Goal: Transaction & Acquisition: Purchase product/service

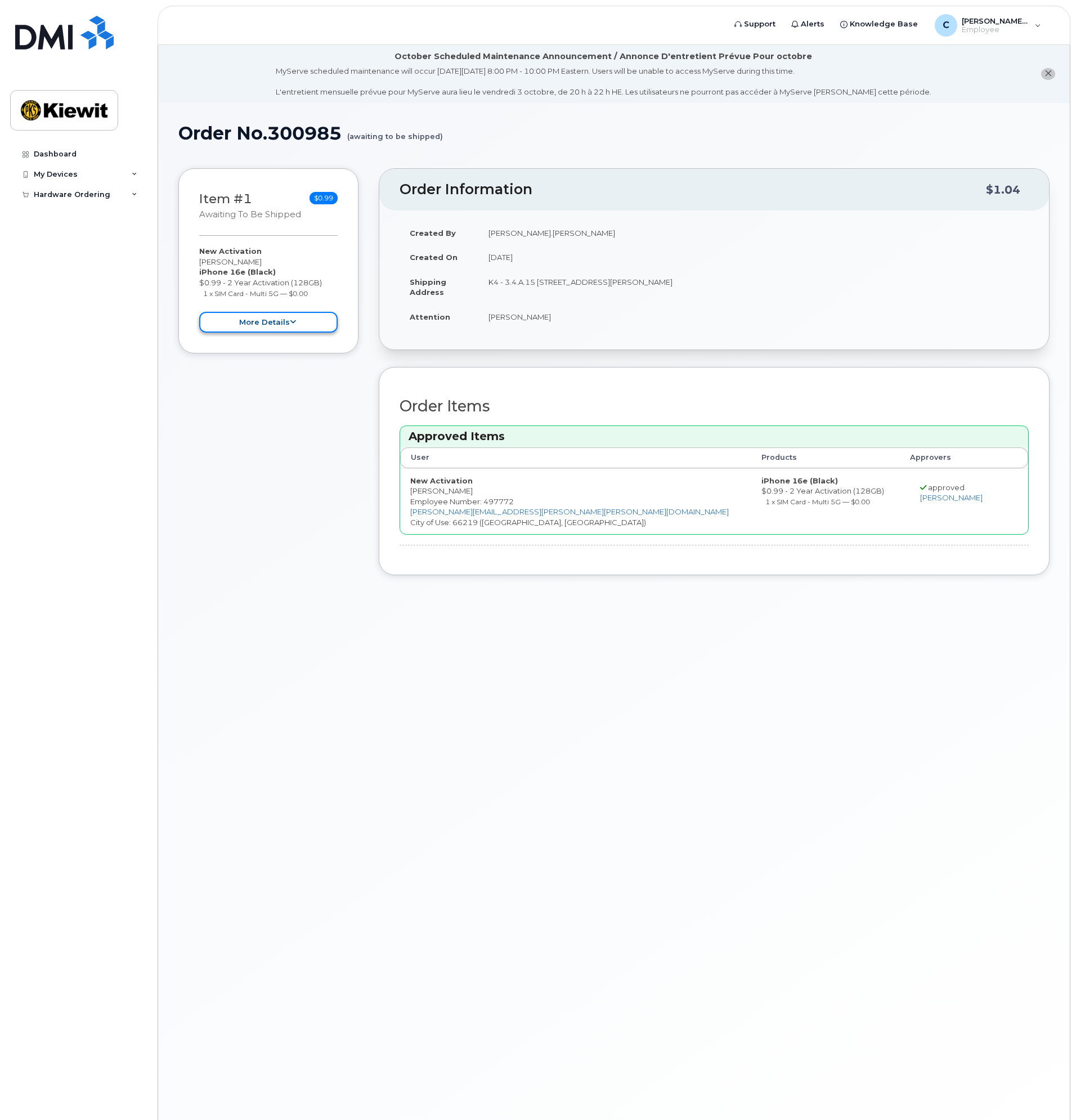
click at [295, 321] on icon at bounding box center [293, 322] width 6 height 8
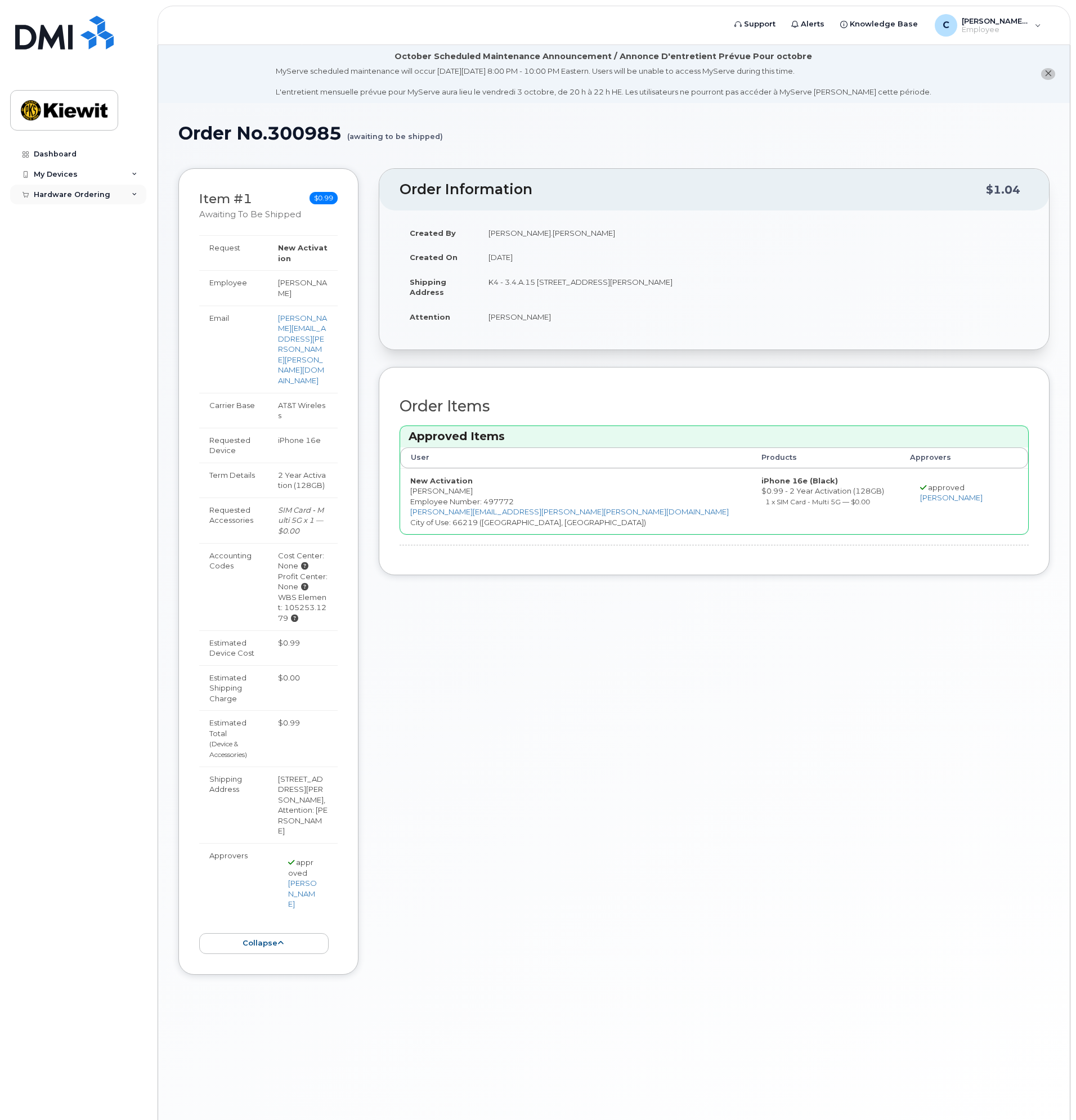
click at [46, 194] on div "Hardware Ordering" at bounding box center [71, 194] width 76 height 9
click at [78, 223] on link "My Orders" at bounding box center [88, 215] width 116 height 21
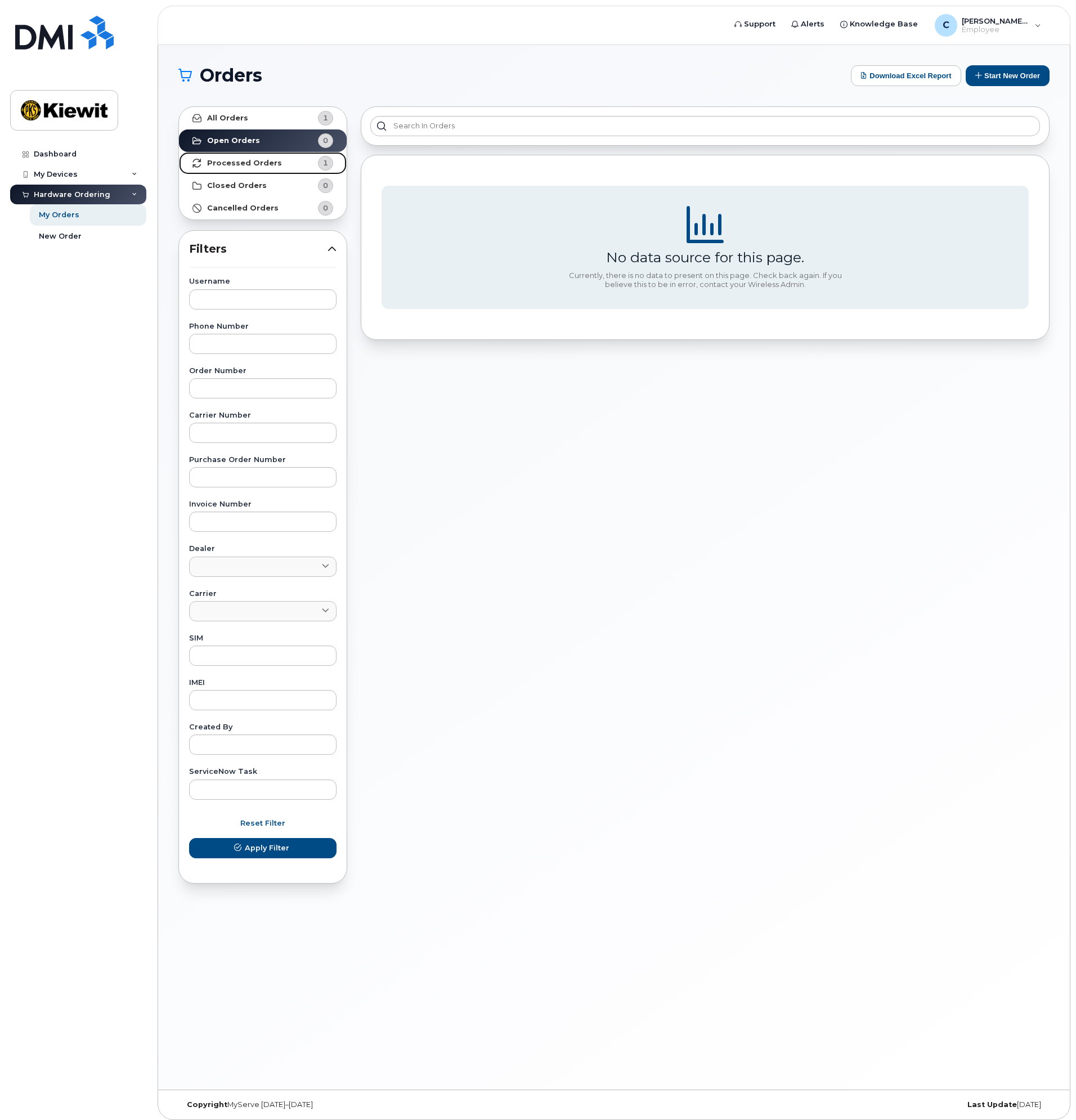
click at [254, 165] on strong "Processed Orders" at bounding box center [244, 163] width 74 height 9
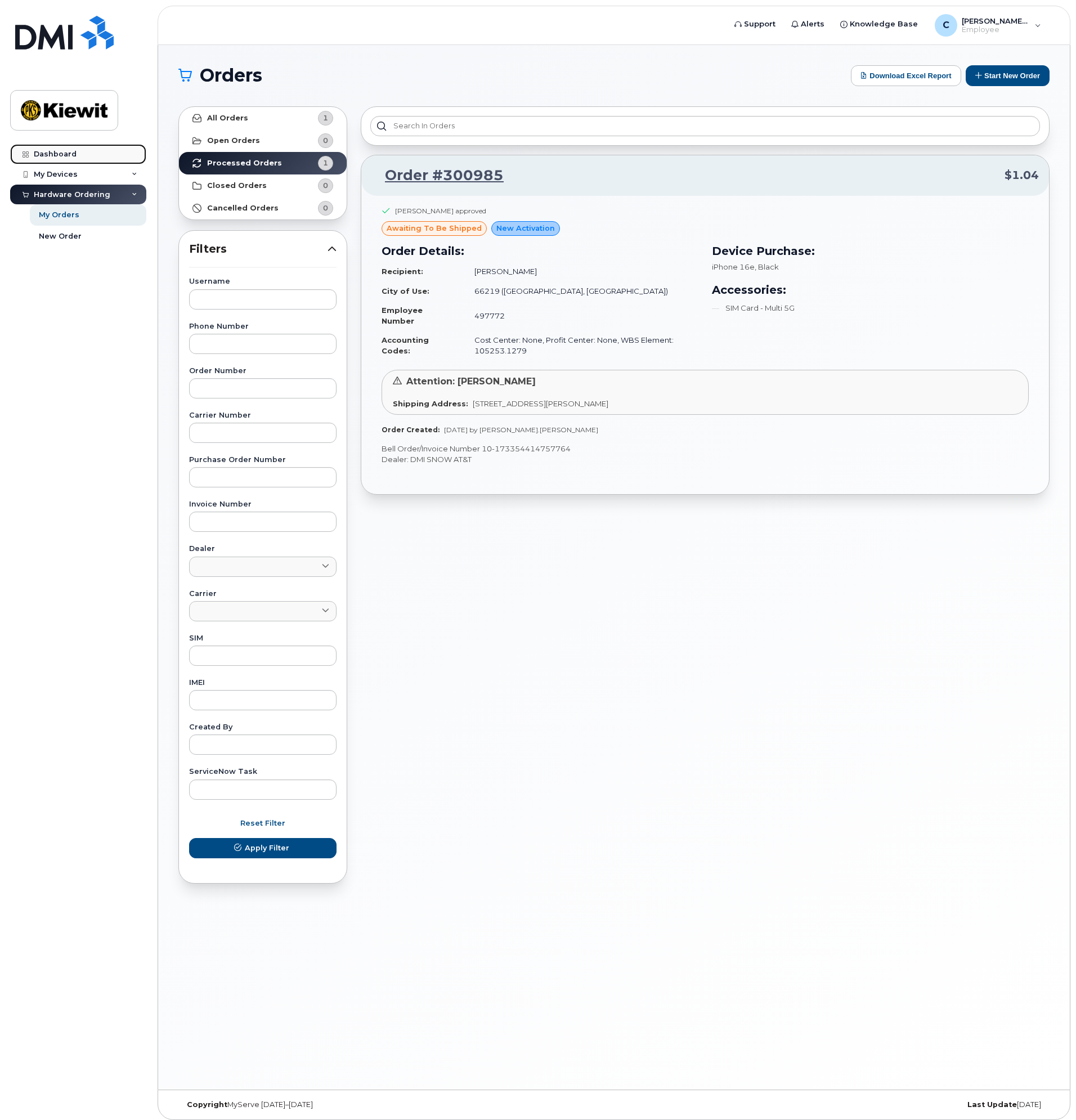
click at [81, 151] on link "Dashboard" at bounding box center [78, 154] width 136 height 21
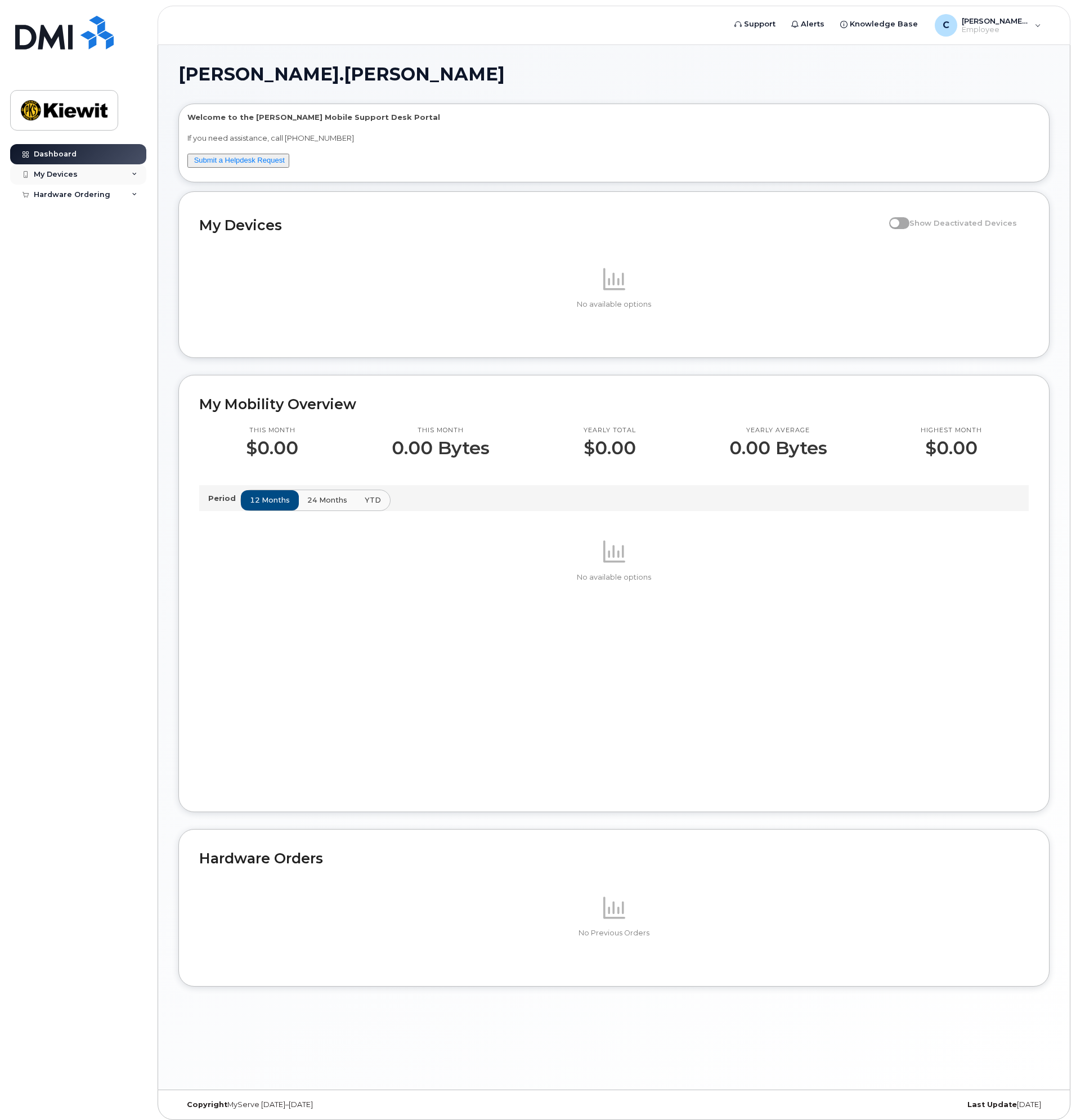
click at [68, 174] on div "My Devices" at bounding box center [55, 175] width 44 height 9
click at [73, 216] on div "Hardware Ordering" at bounding box center [71, 216] width 76 height 9
click at [70, 241] on div "My Orders" at bounding box center [58, 236] width 40 height 10
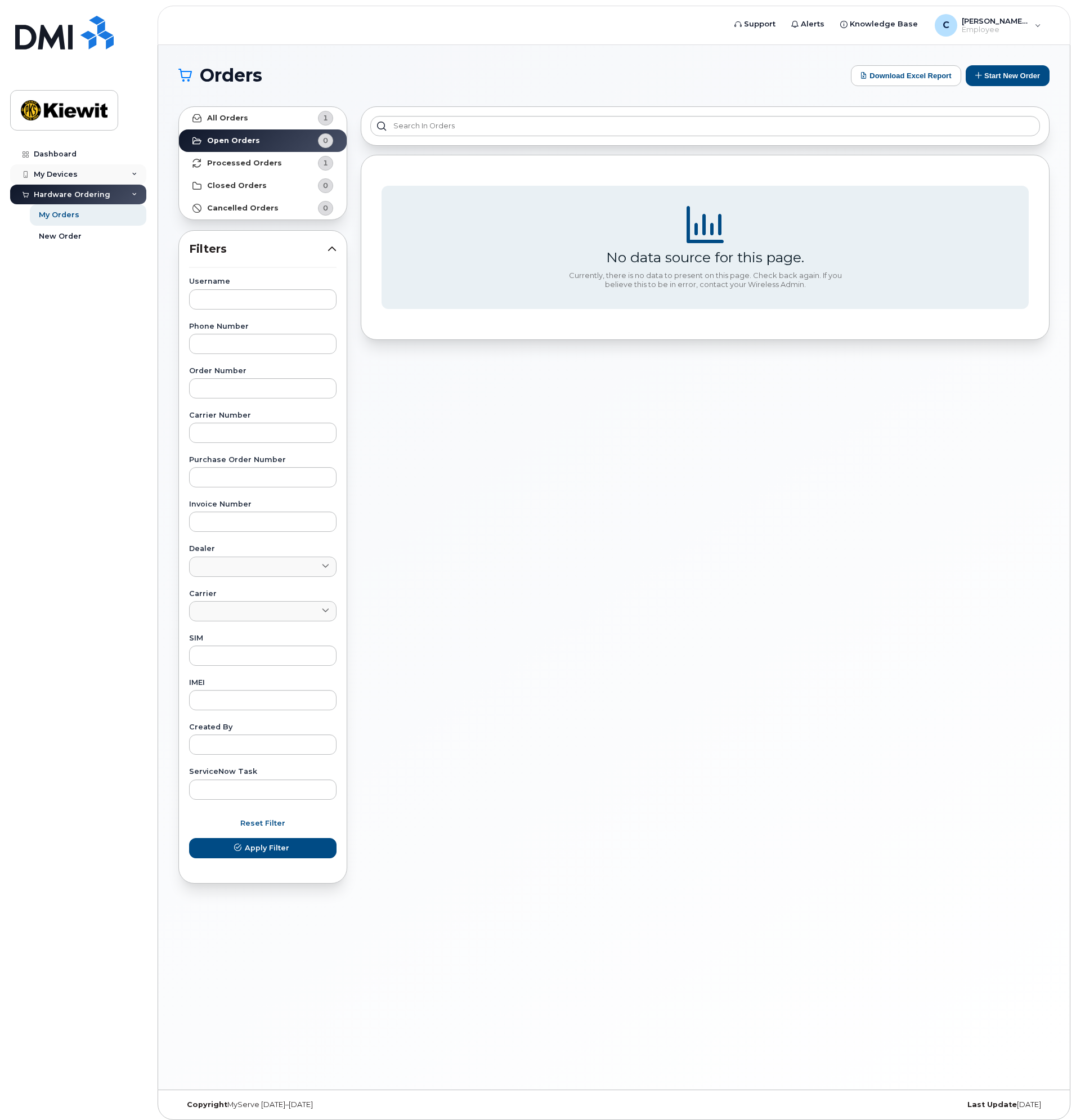
click at [68, 175] on div "My Devices" at bounding box center [55, 175] width 44 height 9
click at [63, 172] on div "My Devices" at bounding box center [55, 175] width 44 height 9
click at [68, 192] on div "Add Device" at bounding box center [61, 195] width 45 height 10
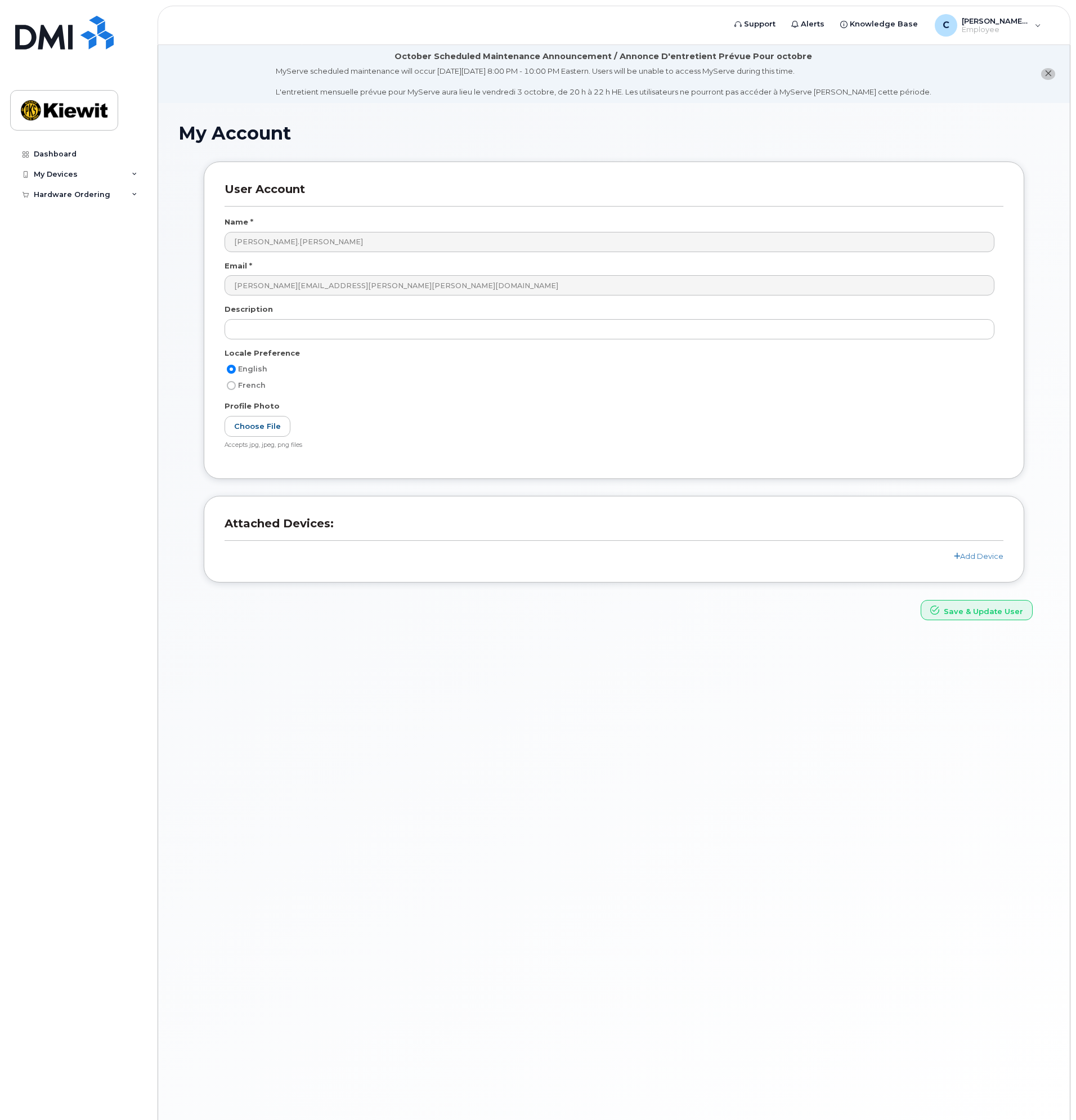
click at [51, 213] on div "Dashboard My Devices Add Device Hardware Ordering My Orders New Order" at bounding box center [80, 623] width 139 height 958
click at [51, 185] on div "Hardware Ordering" at bounding box center [78, 195] width 136 height 21
click at [53, 152] on div "Dashboard" at bounding box center [55, 154] width 43 height 9
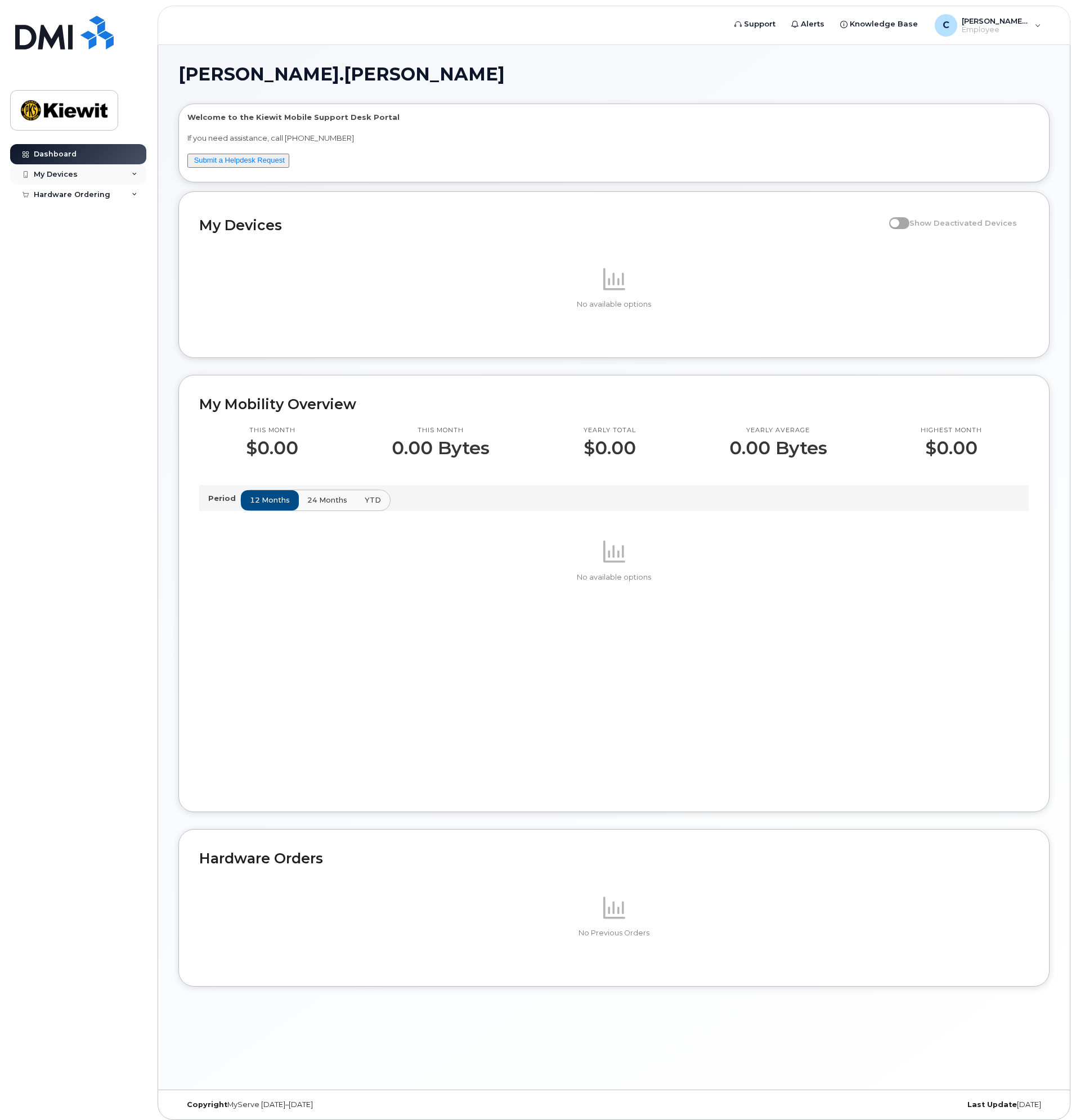
click at [77, 183] on div "My Devices" at bounding box center [78, 175] width 136 height 21
click at [80, 216] on div "Hardware Ordering" at bounding box center [71, 216] width 76 height 9
click at [74, 231] on link "My Orders" at bounding box center [88, 236] width 116 height 21
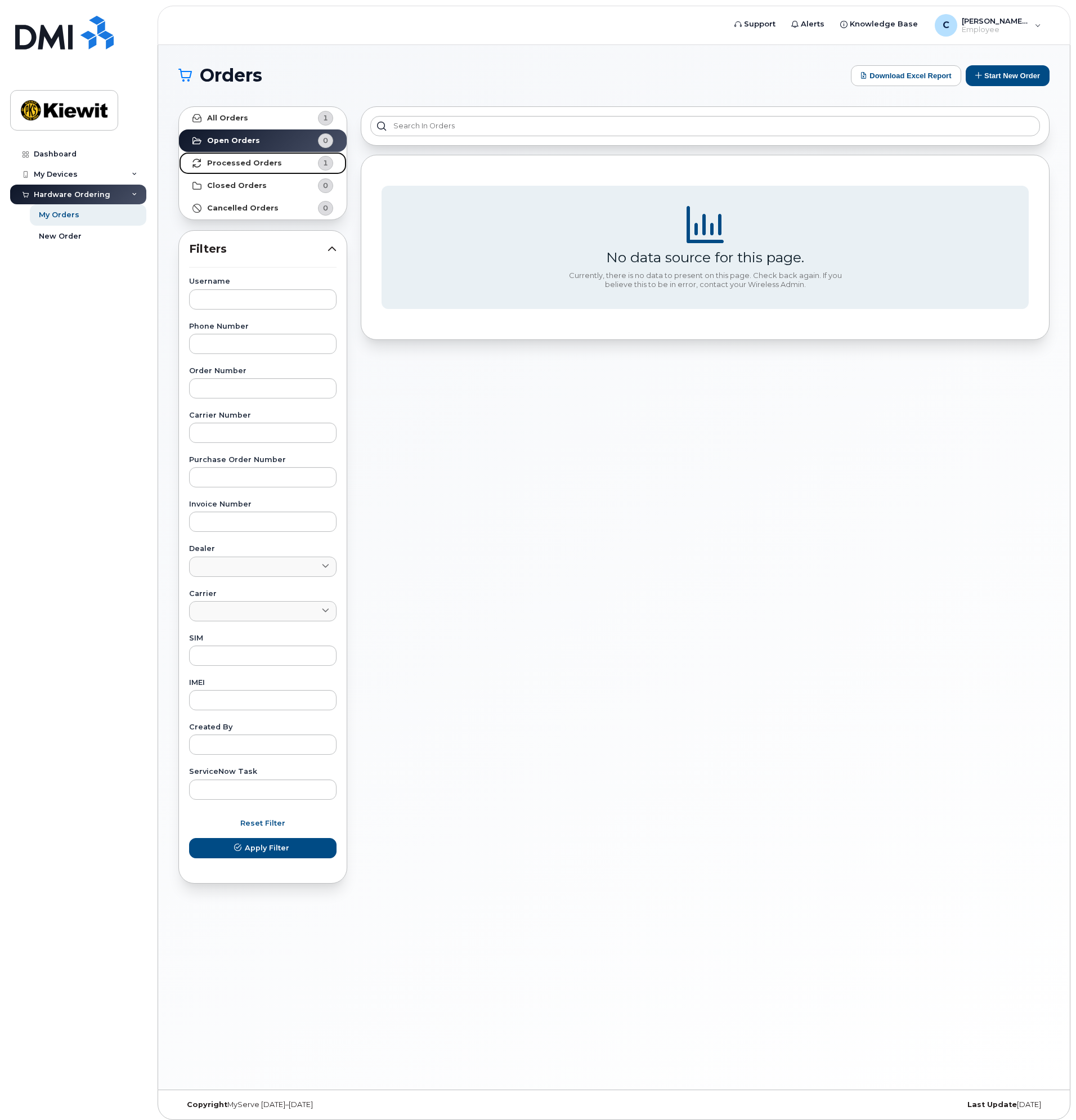
click at [215, 169] on link "Processed Orders 1" at bounding box center [263, 163] width 168 height 22
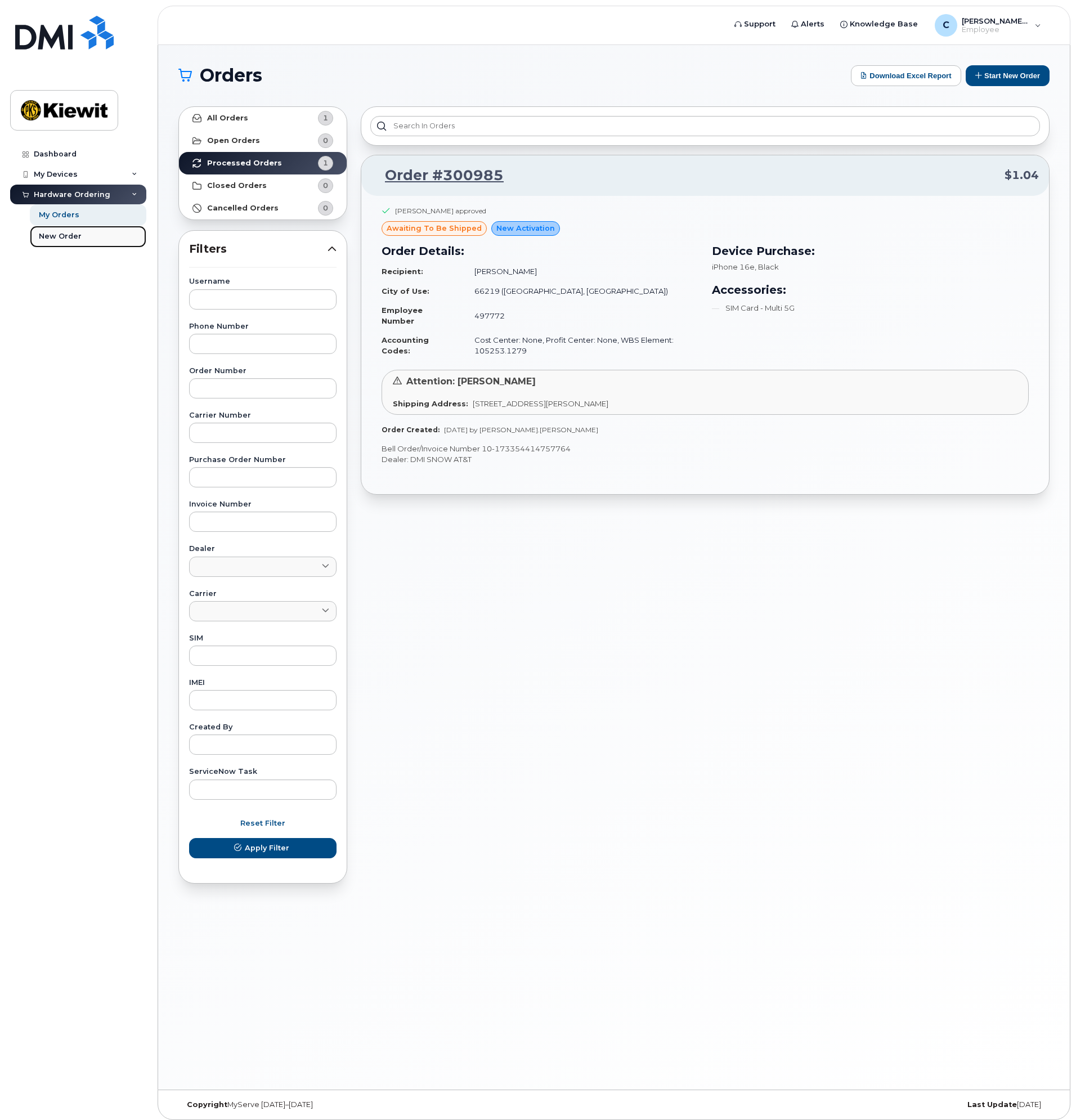
click at [69, 229] on link "New Order" at bounding box center [88, 236] width 116 height 21
click at [68, 153] on div "Dashboard" at bounding box center [55, 154] width 43 height 9
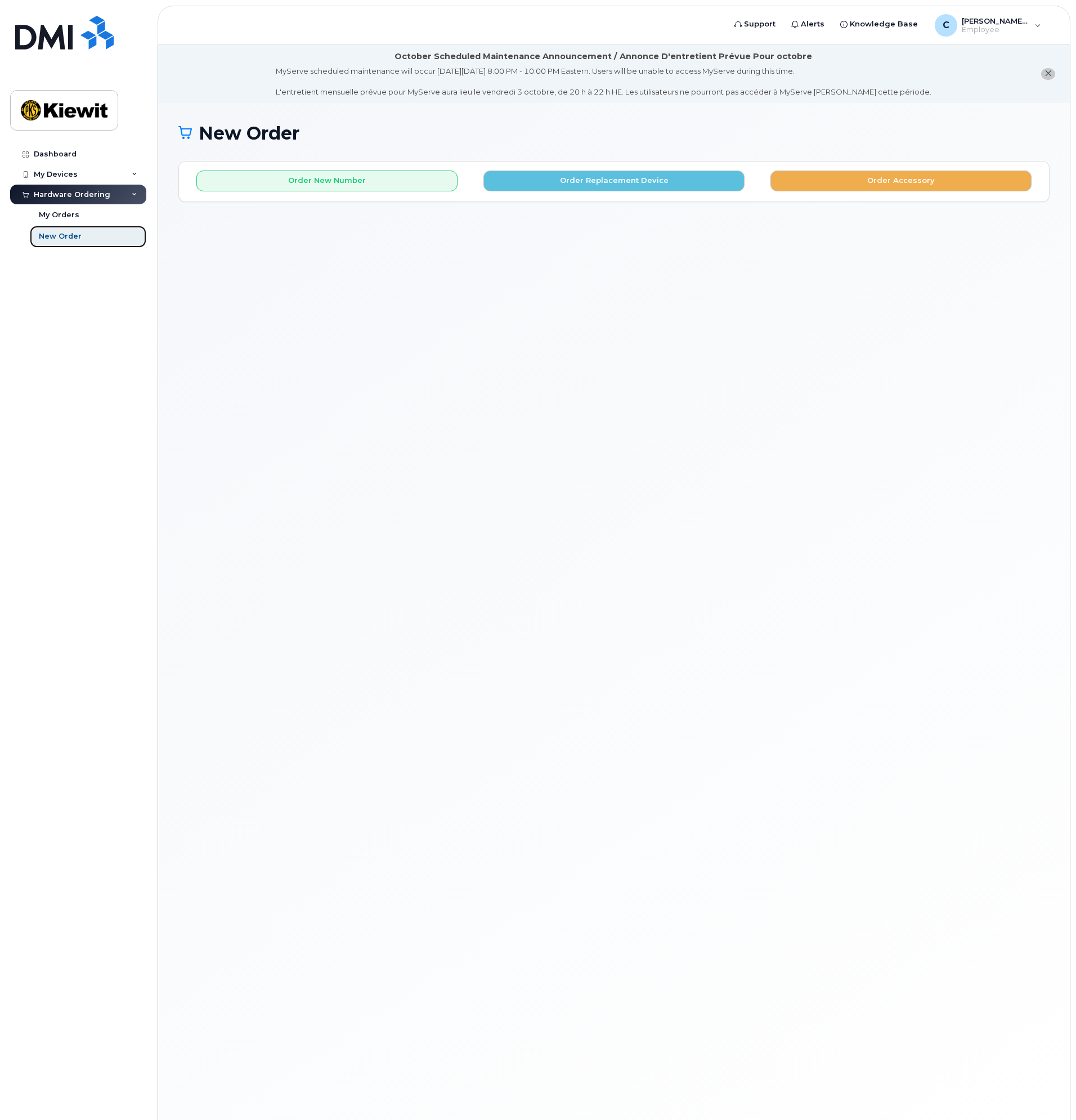
click at [74, 237] on div "New Order" at bounding box center [60, 236] width 43 height 10
click at [74, 221] on link "My Orders" at bounding box center [88, 215] width 116 height 21
click at [325, 180] on button "Order New Number" at bounding box center [326, 181] width 261 height 21
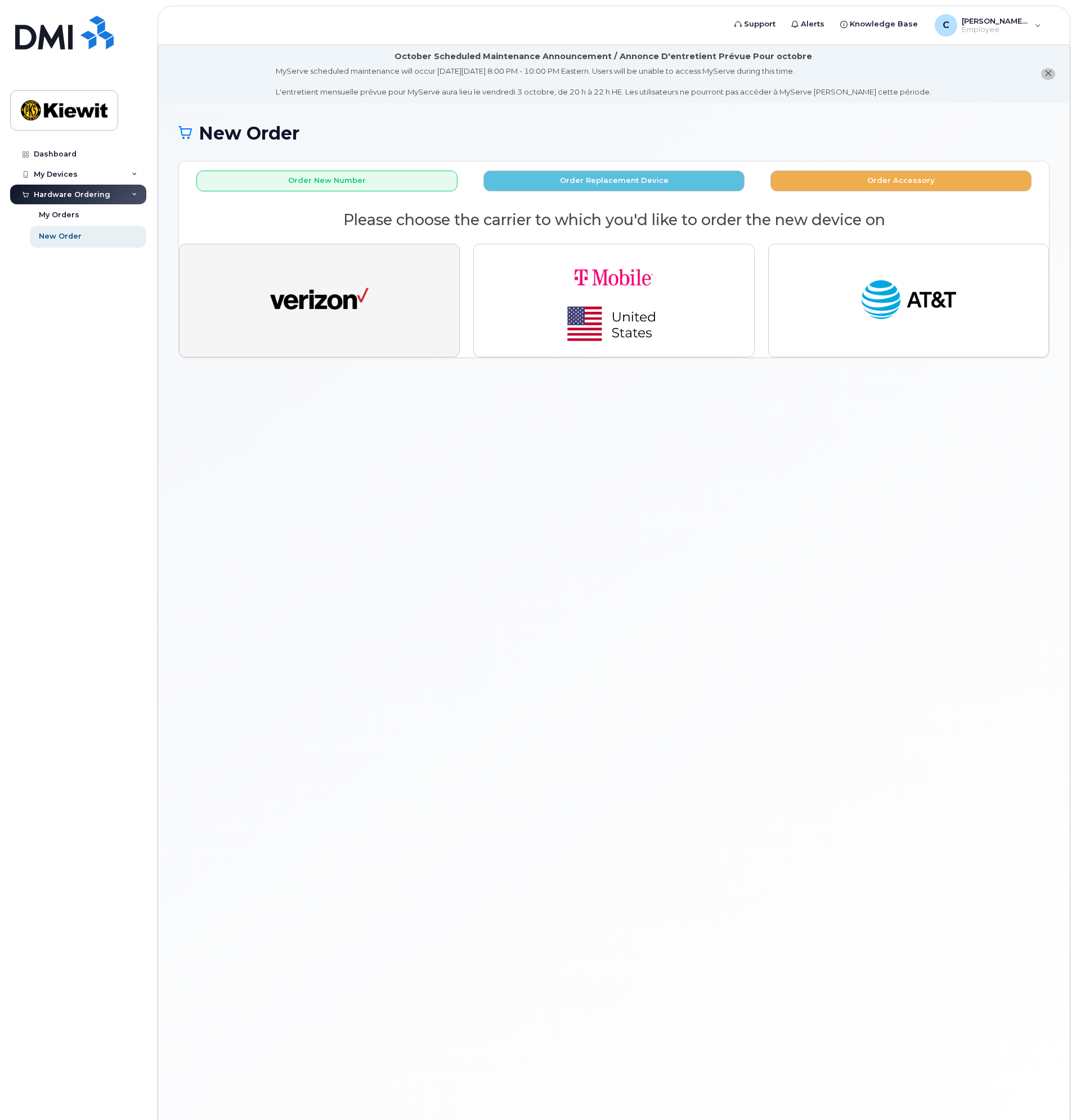
click at [336, 316] on img "button" at bounding box center [319, 300] width 98 height 50
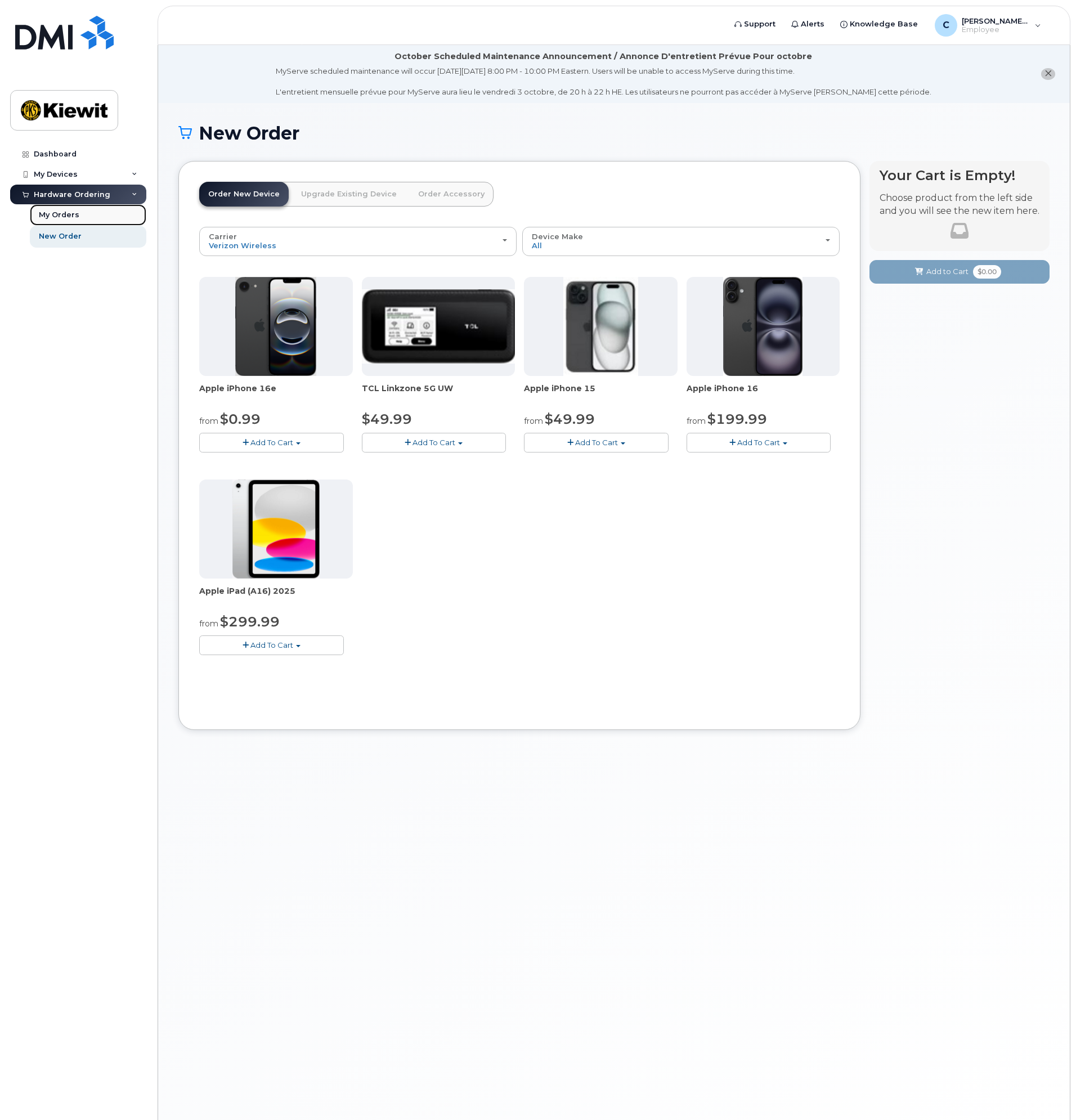
click at [68, 215] on div "My Orders" at bounding box center [58, 215] width 40 height 10
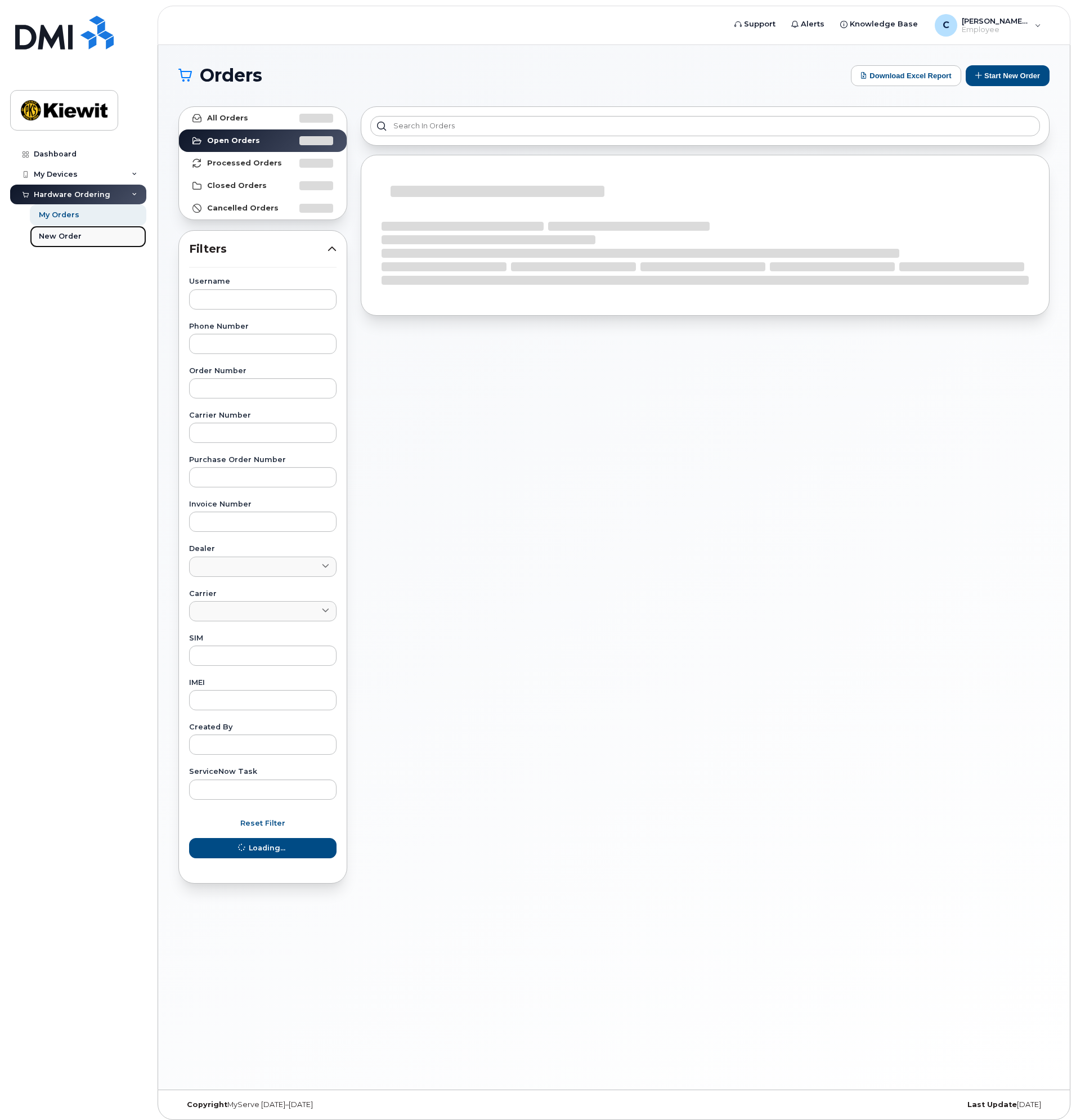
click at [62, 231] on div "New Order" at bounding box center [60, 236] width 43 height 10
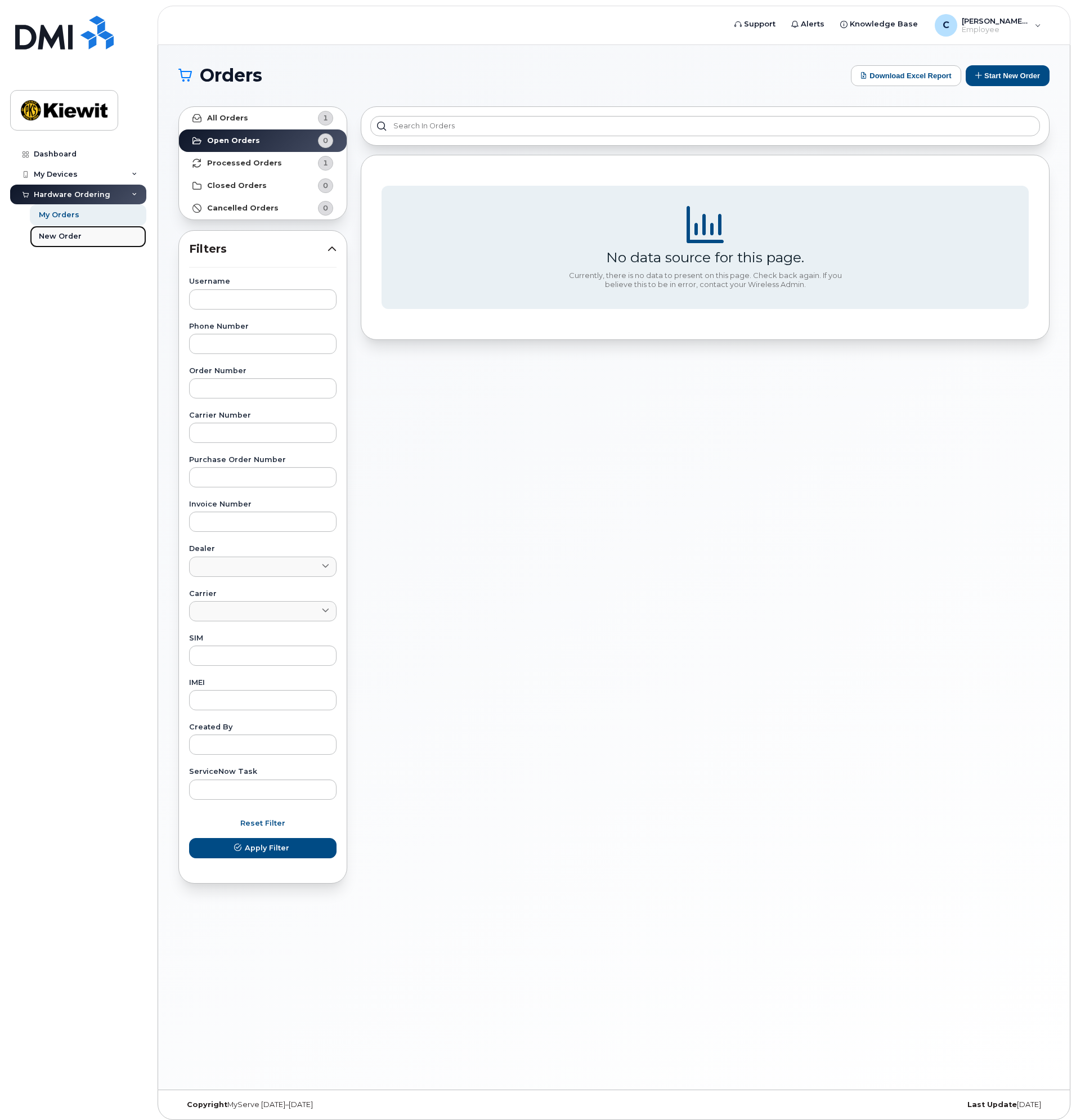
click at [46, 235] on div "New Order" at bounding box center [60, 236] width 43 height 10
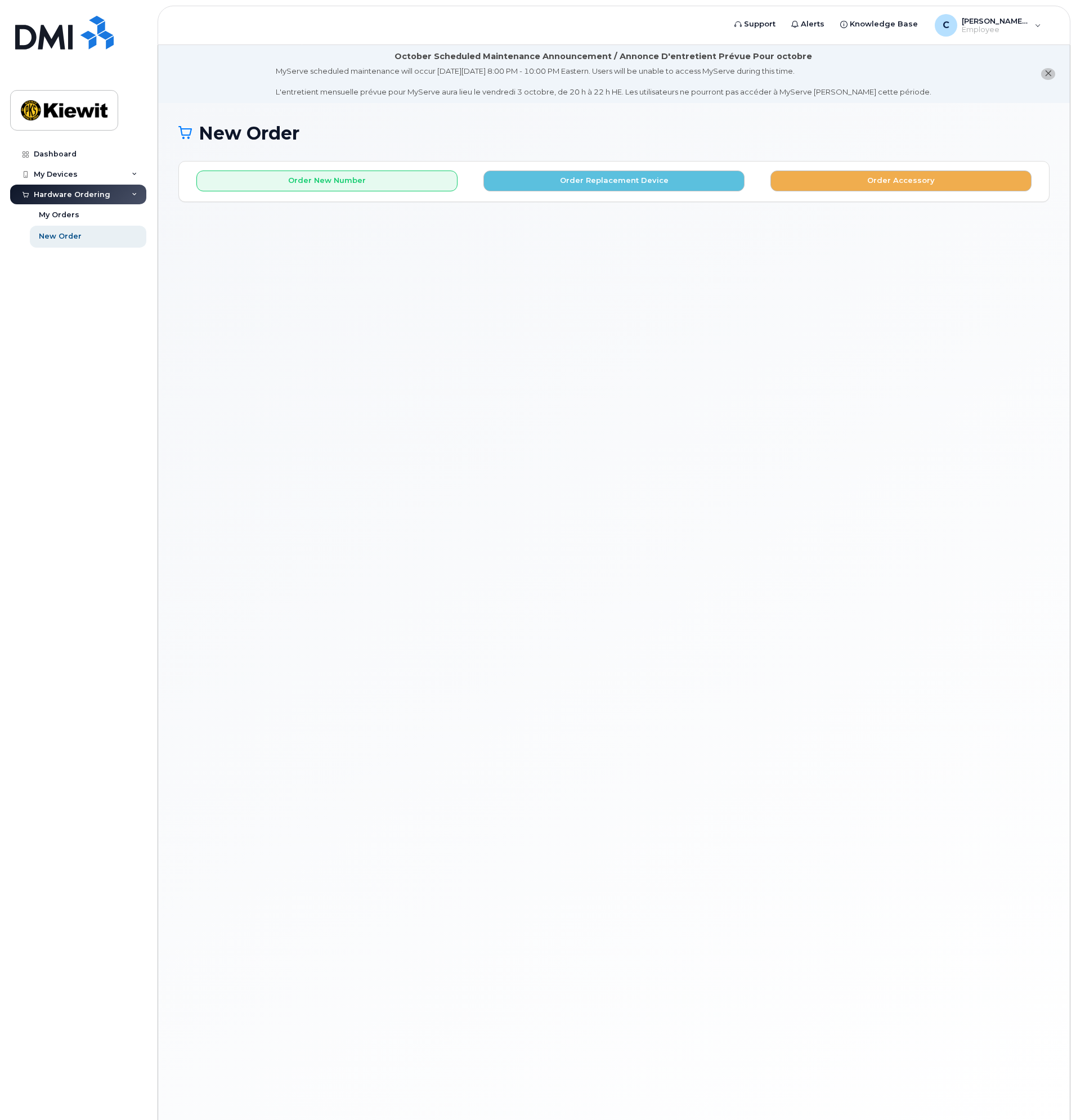
click at [327, 167] on div "Order New Number Order Replacement Device Order Accessory" at bounding box center [614, 176] width 871 height 30
click at [324, 178] on button "Order New Number" at bounding box center [326, 181] width 261 height 21
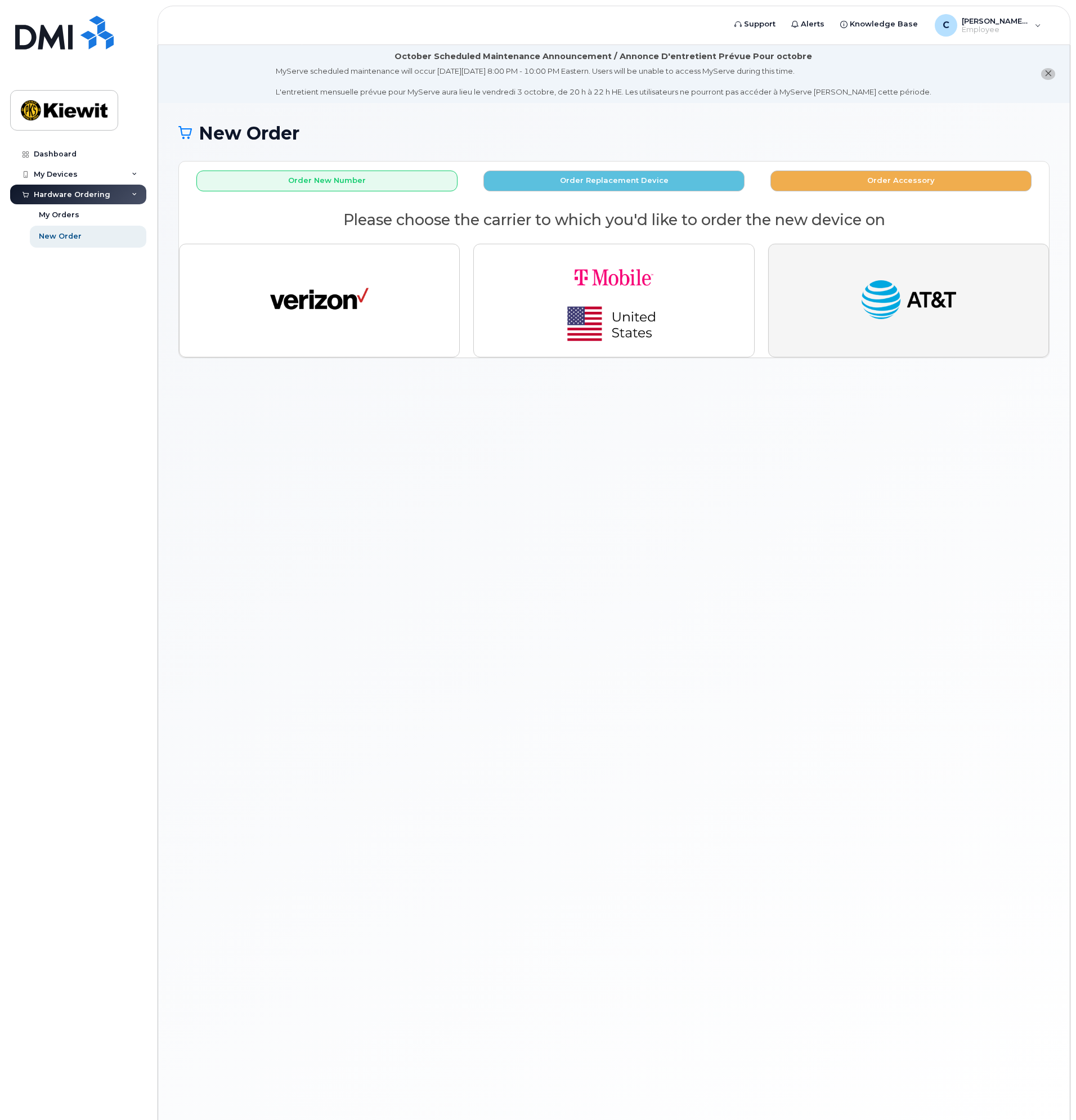
click at [911, 310] on img "button" at bounding box center [908, 300] width 98 height 50
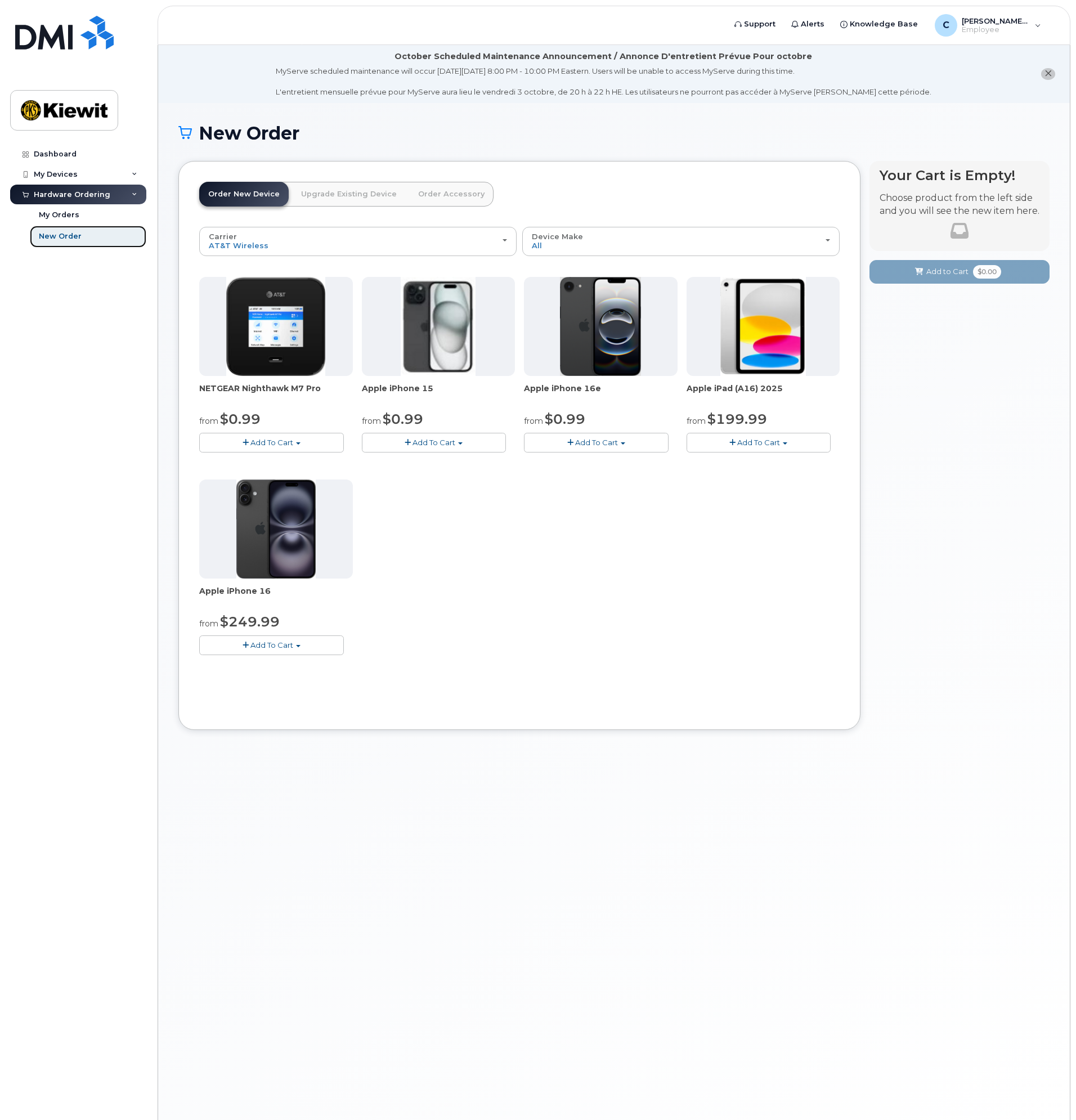
click at [89, 246] on link "New Order" at bounding box center [88, 236] width 116 height 21
click at [73, 212] on div "My Orders" at bounding box center [58, 215] width 40 height 10
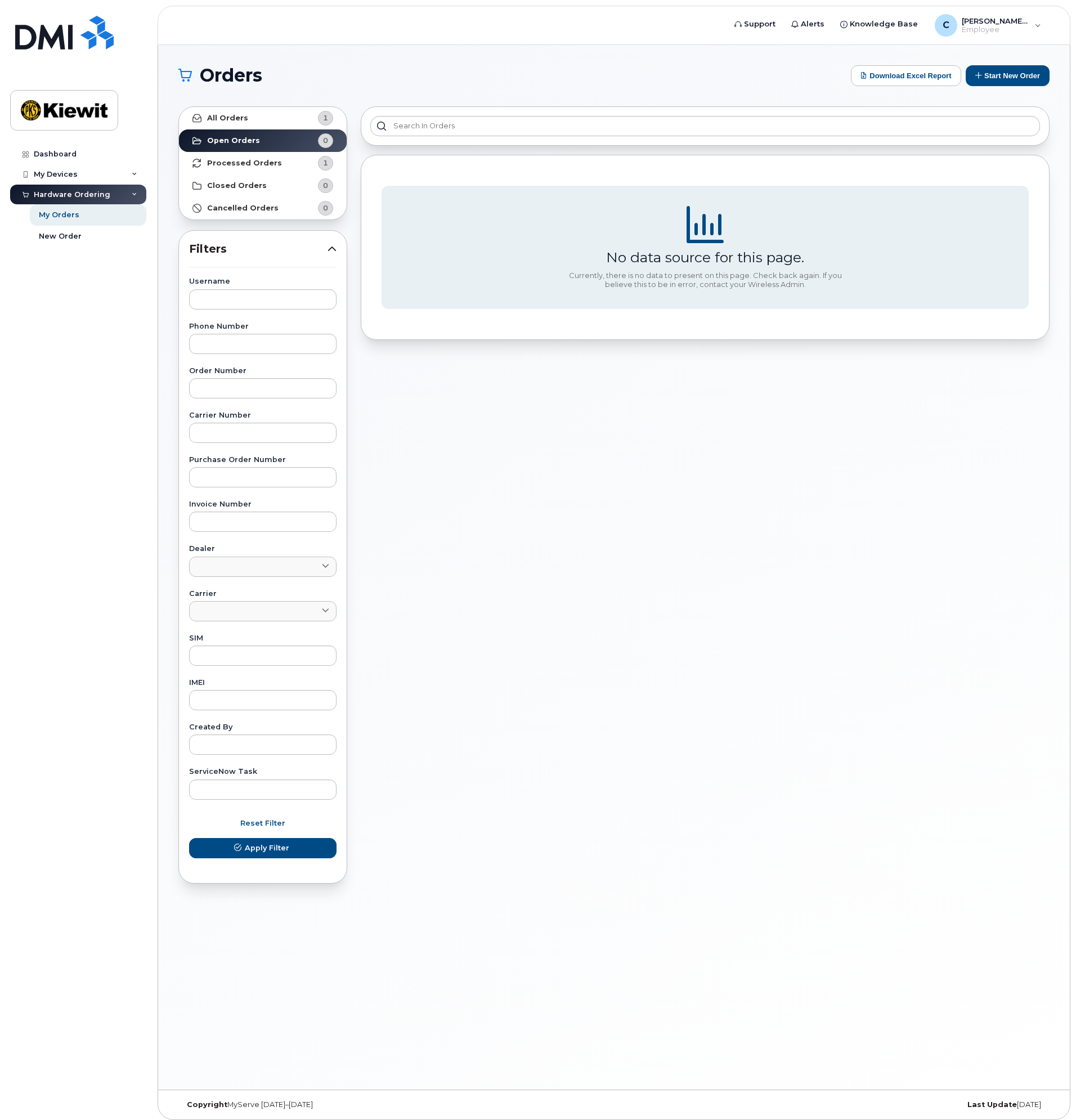
click at [83, 248] on div "Dashboard My Devices Add Device Hardware Ordering My Orders New Order" at bounding box center [80, 623] width 139 height 958
click at [83, 236] on link "New Order" at bounding box center [88, 236] width 116 height 21
click at [81, 236] on link "New Order" at bounding box center [88, 236] width 116 height 21
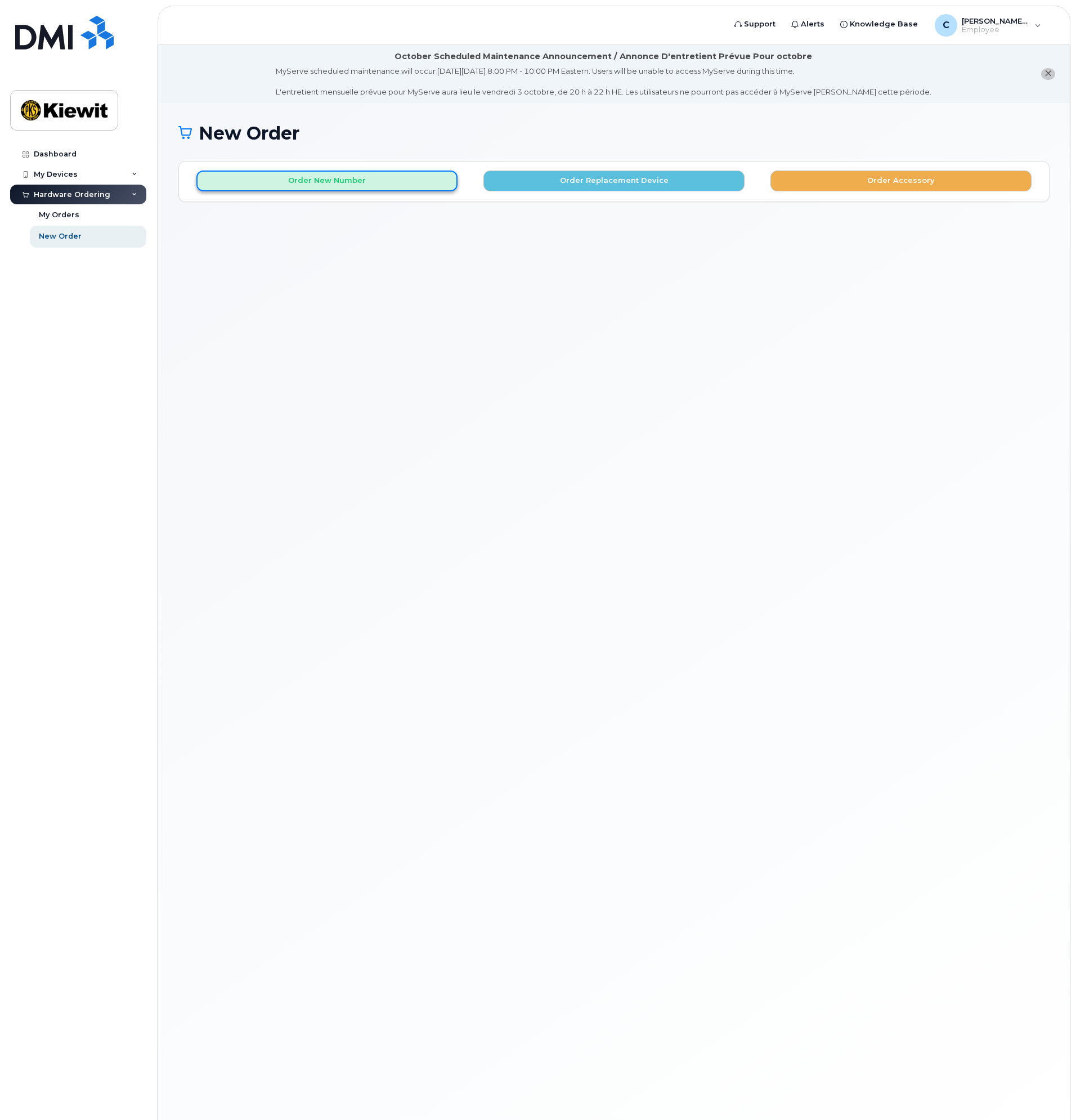
click at [314, 188] on button "Order New Number" at bounding box center [326, 181] width 261 height 21
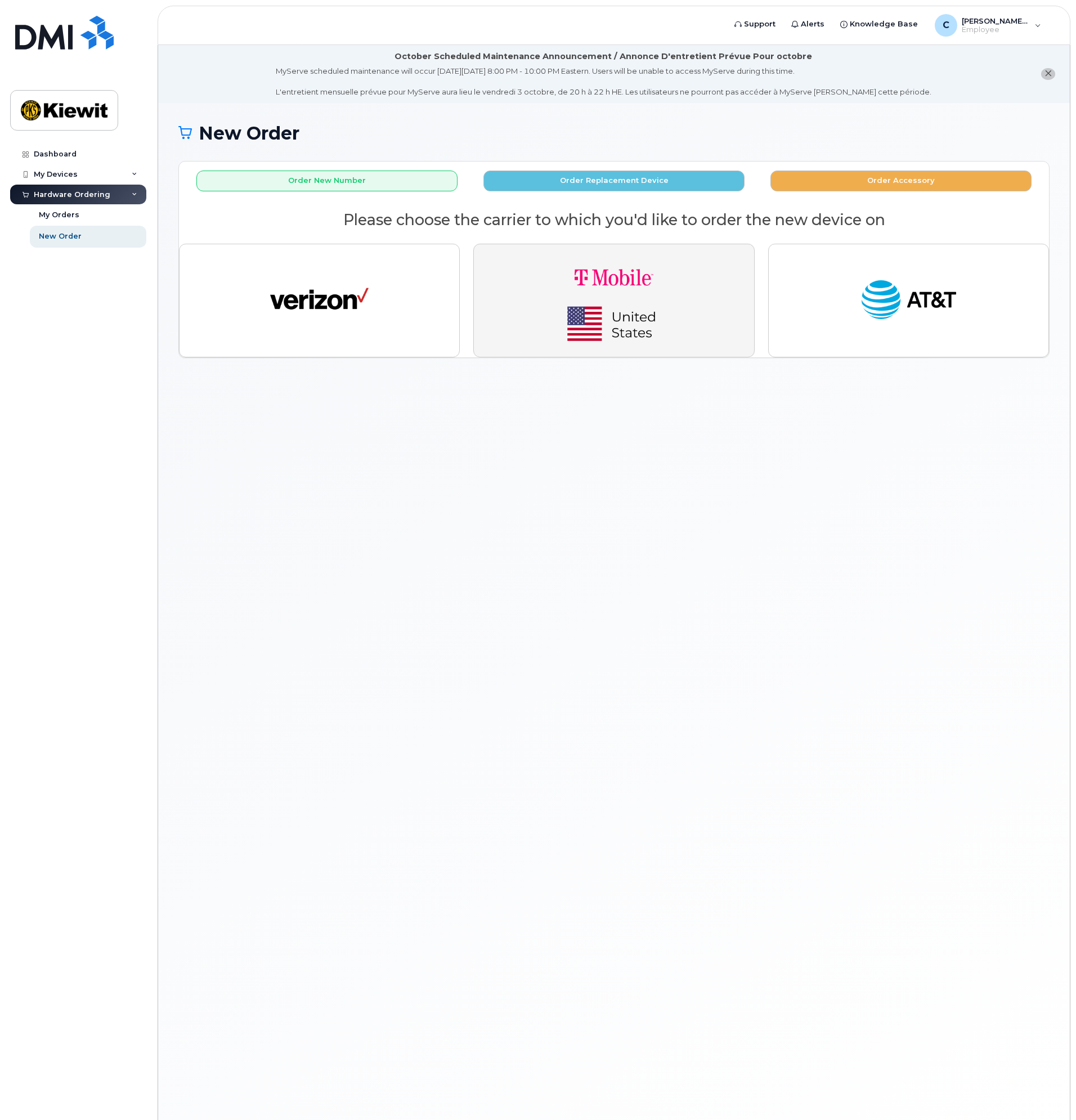
click at [590, 323] on img "button" at bounding box center [614, 300] width 158 height 94
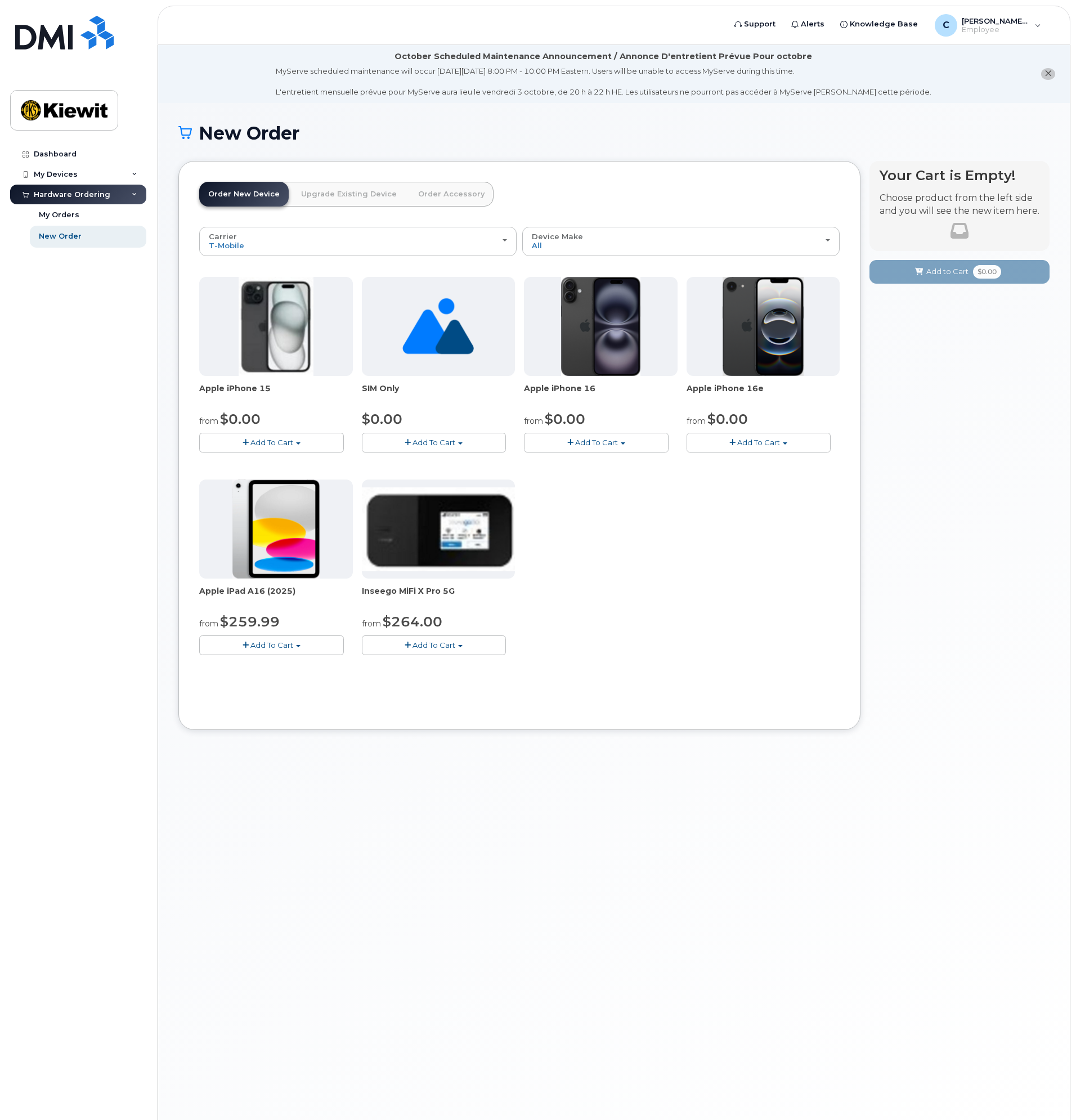
click at [650, 446] on button "Add To Cart" at bounding box center [596, 442] width 145 height 20
click at [789, 445] on button "Add To Cart" at bounding box center [758, 442] width 145 height 20
click at [613, 495] on div "Apple iPhone 15 from $0.00 Add To Cart $0.00 - 2 year Activation (128GB) $729.9…" at bounding box center [520, 475] width 640 height 396
click at [315, 192] on link "Upgrade Existing Device" at bounding box center [348, 193] width 114 height 25
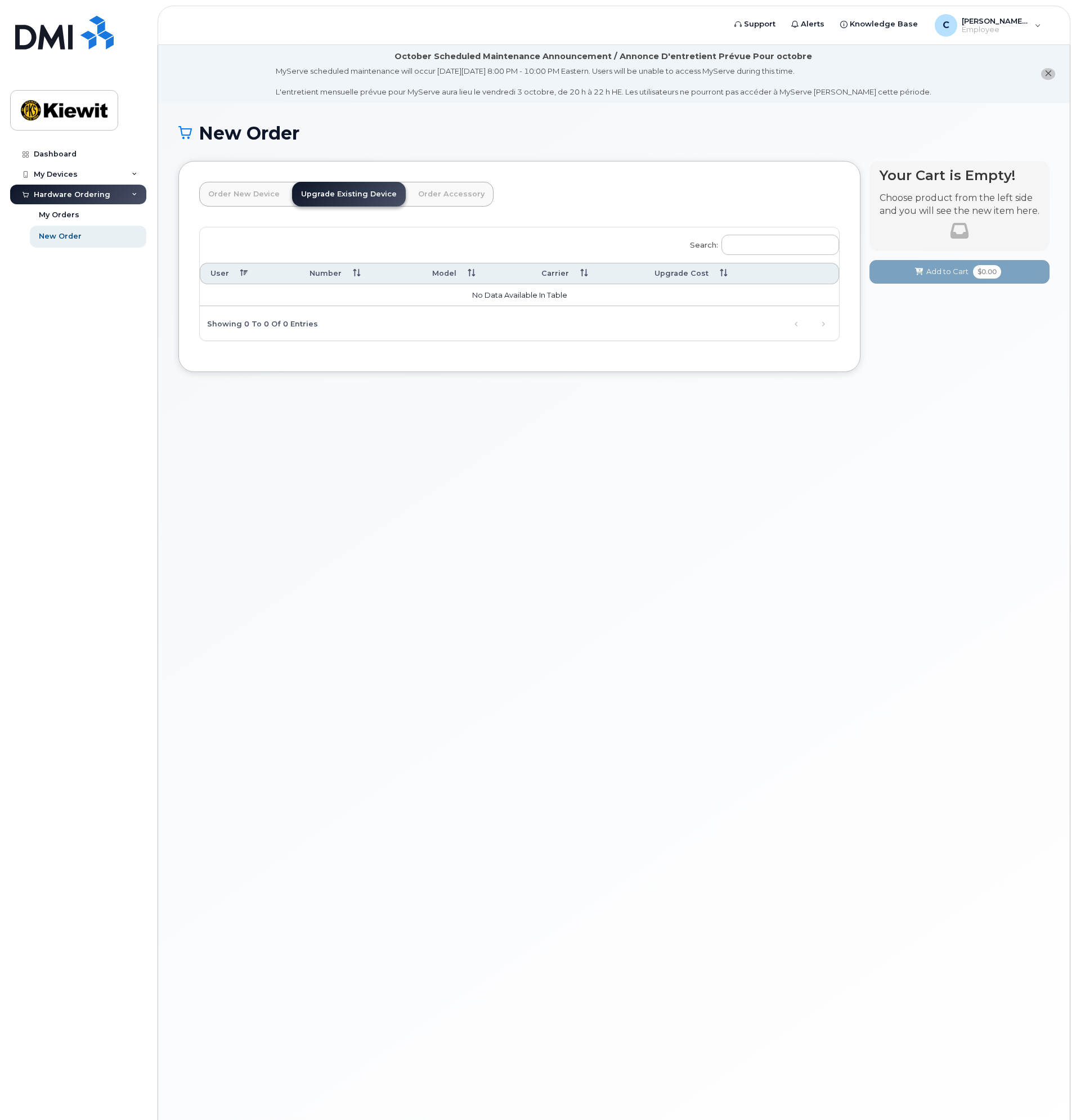
click at [444, 198] on link "Order Accessory" at bounding box center [451, 193] width 85 height 25
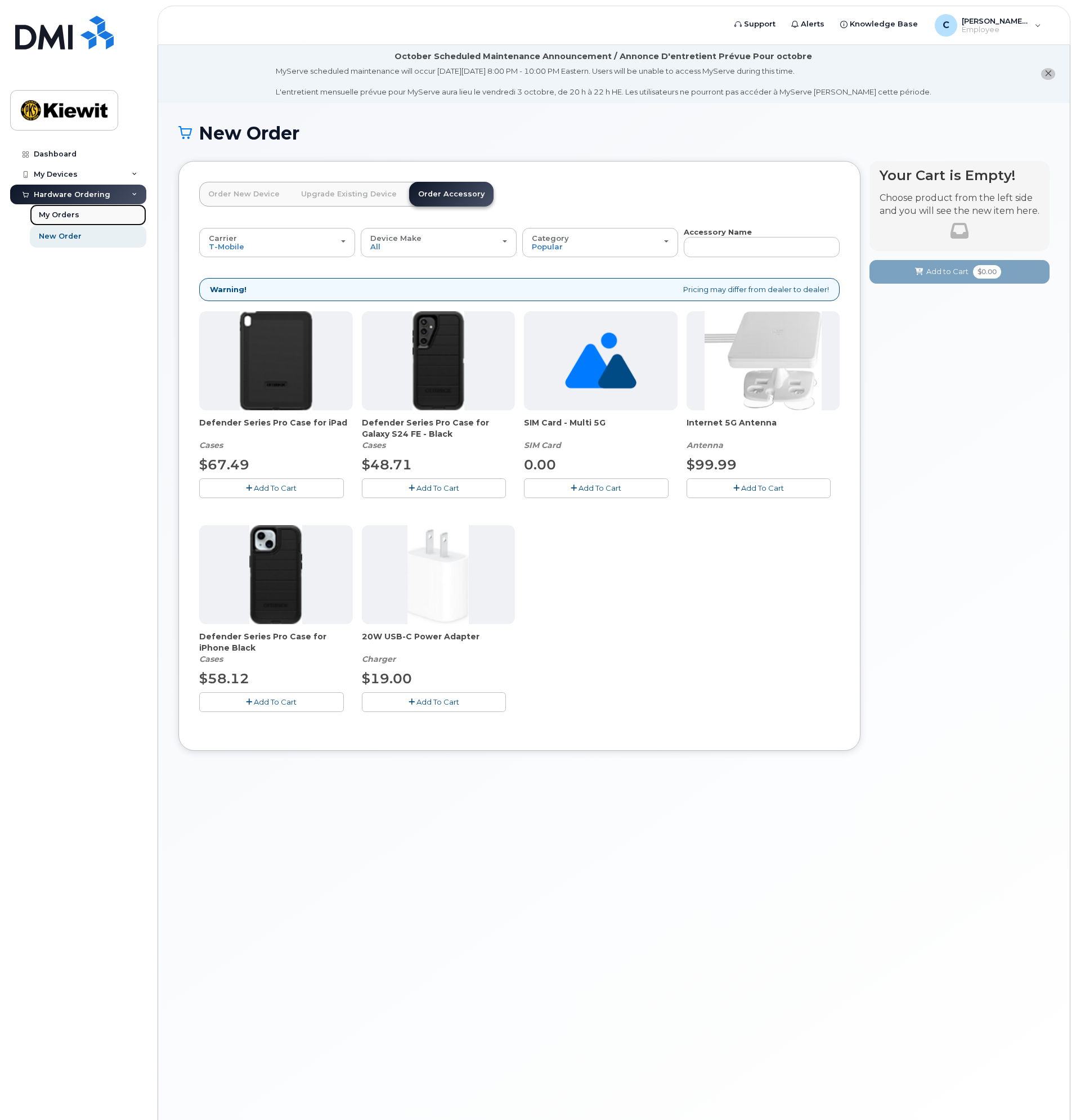
click at [69, 219] on div "My Orders" at bounding box center [58, 215] width 40 height 10
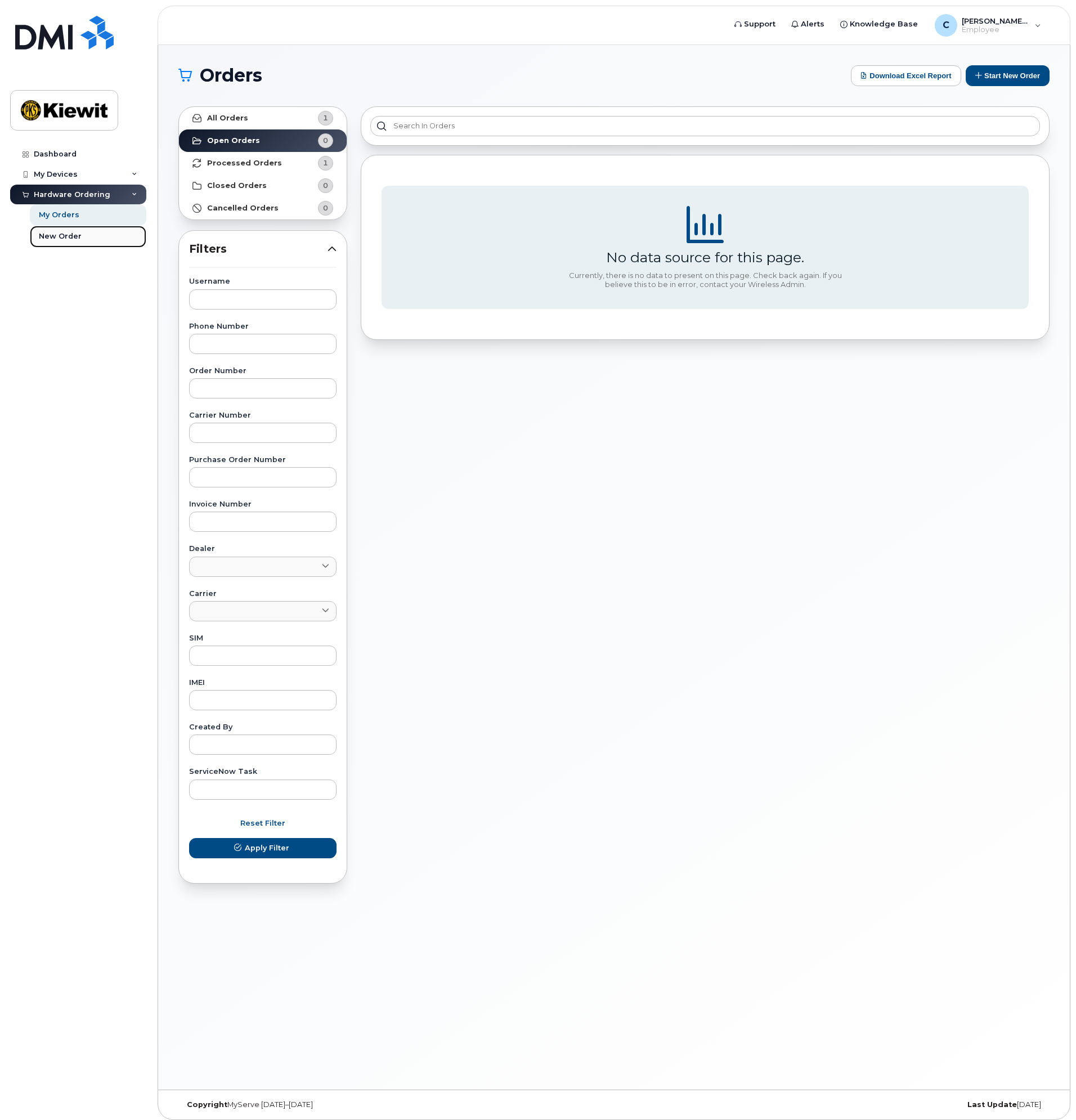
click at [72, 240] on div "New Order" at bounding box center [60, 236] width 43 height 10
click at [84, 234] on link "New Order" at bounding box center [88, 236] width 116 height 21
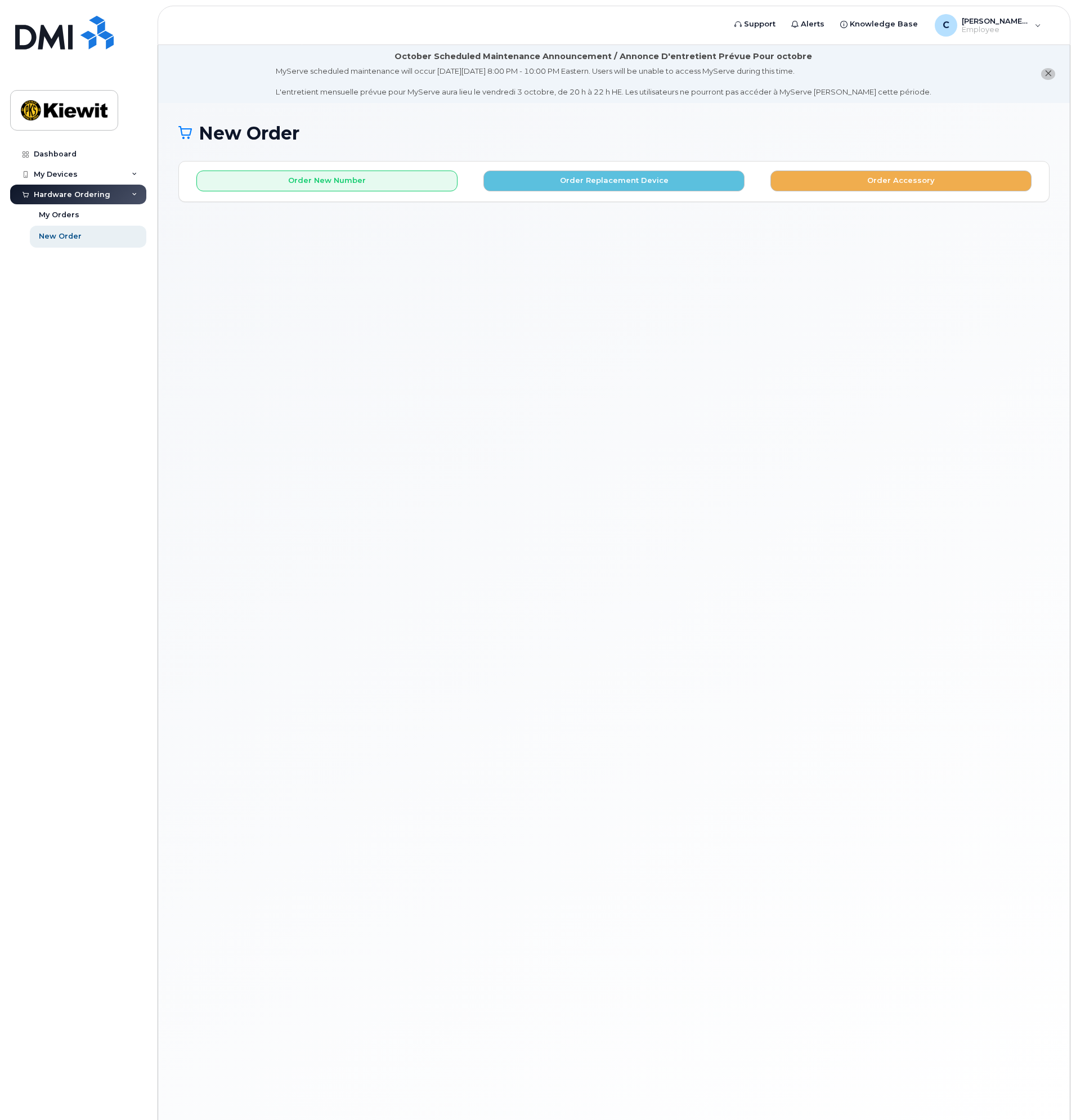
click at [278, 159] on div "New Order" at bounding box center [614, 142] width 871 height 38
click at [294, 183] on button "Order New Number" at bounding box center [326, 181] width 261 height 21
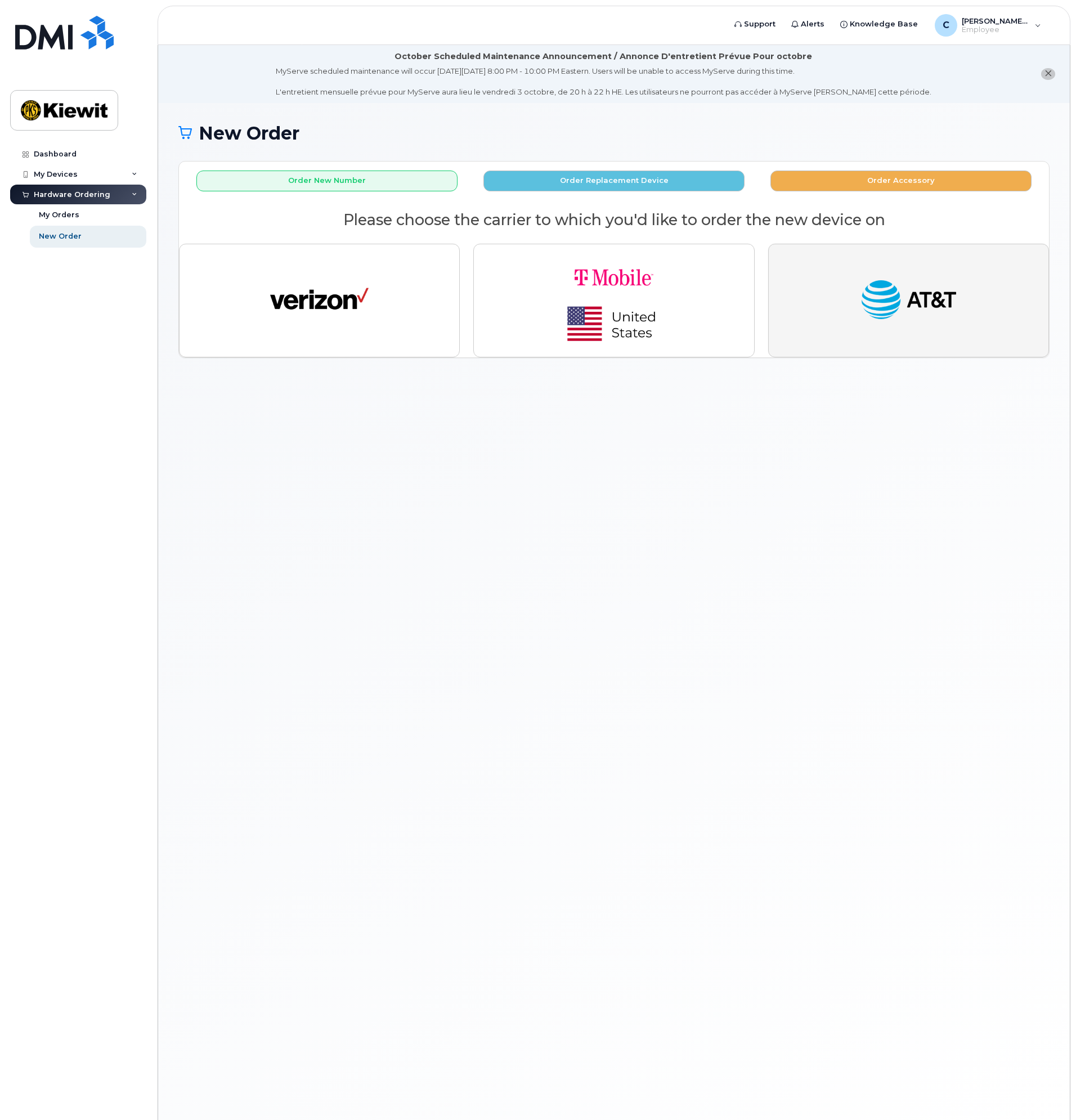
click at [875, 303] on img "button" at bounding box center [908, 300] width 98 height 50
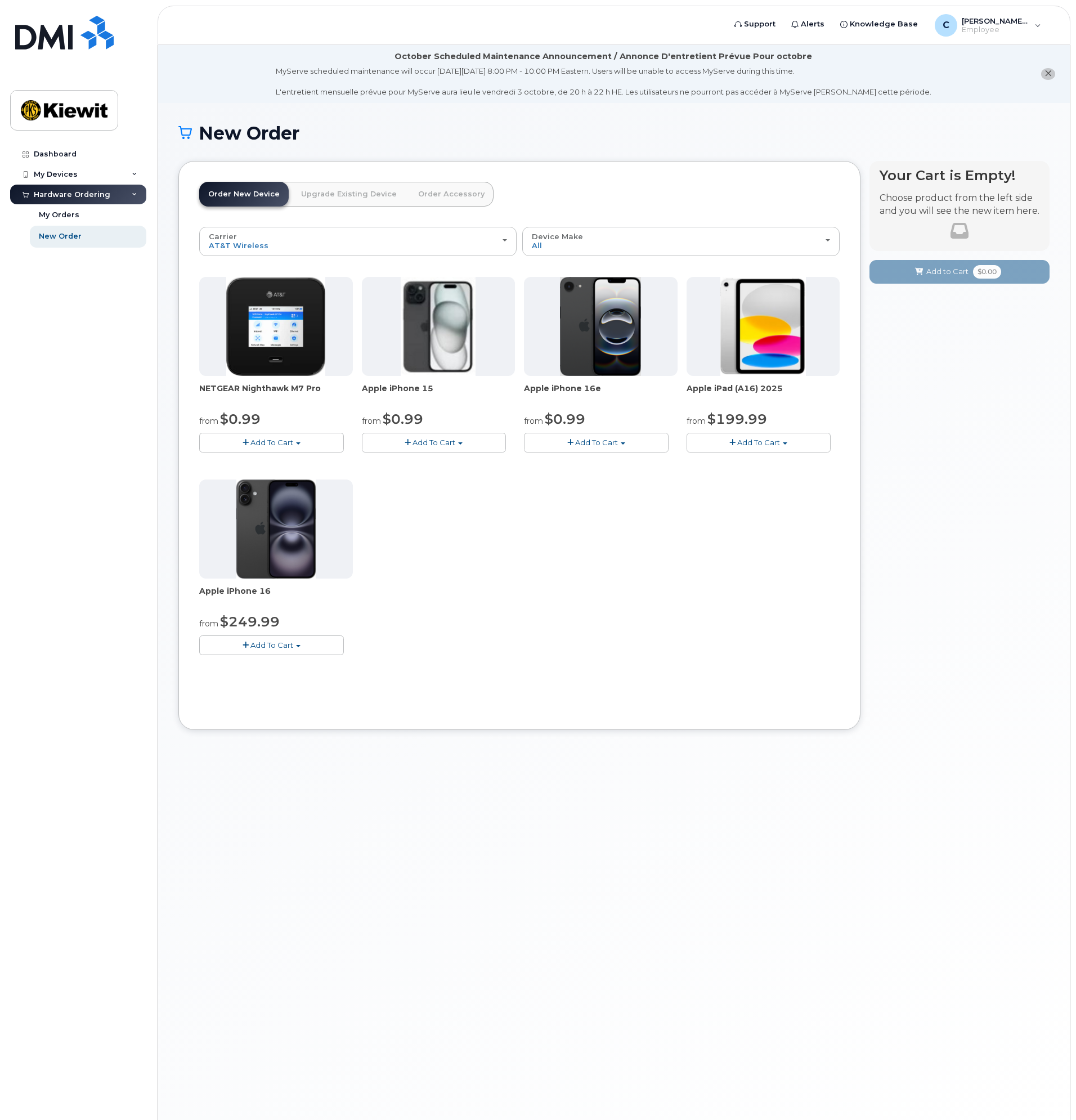
click at [443, 198] on link "Order Accessory" at bounding box center [451, 193] width 85 height 25
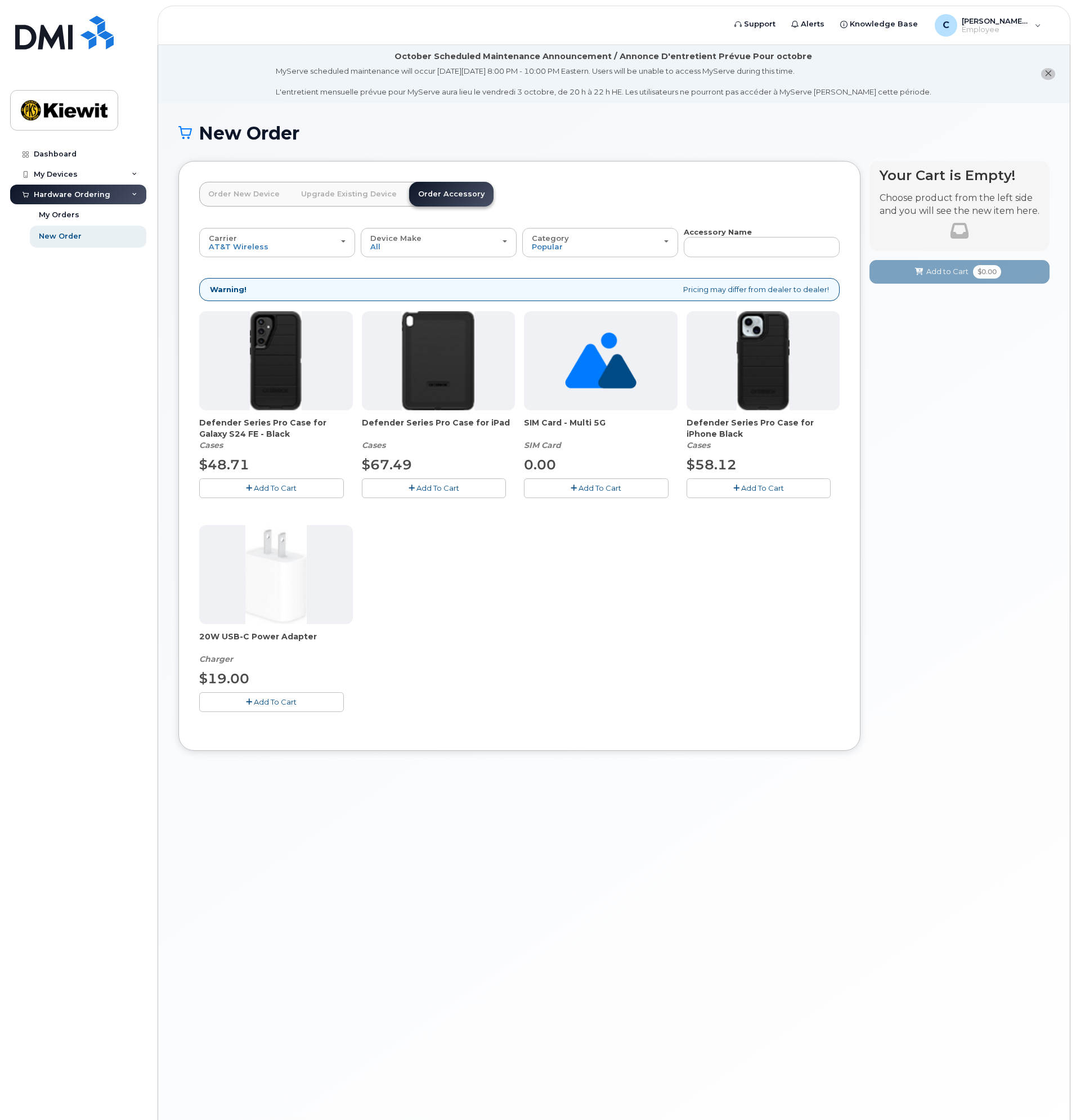
click at [356, 198] on link "Upgrade Existing Device" at bounding box center [348, 193] width 114 height 25
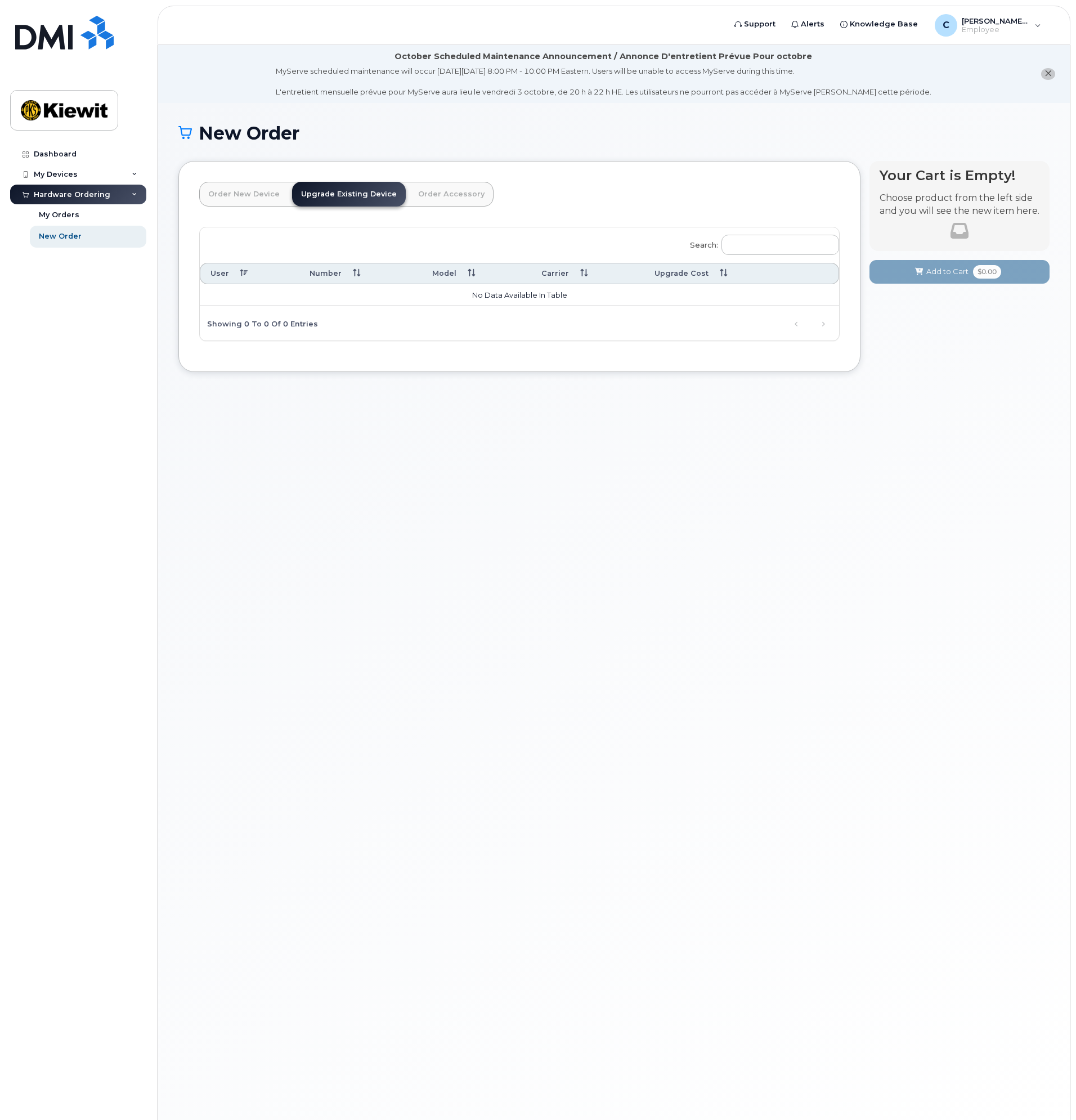
click at [219, 195] on link "Order New Device" at bounding box center [244, 193] width 90 height 25
